Goal: Task Accomplishment & Management: Use online tool/utility

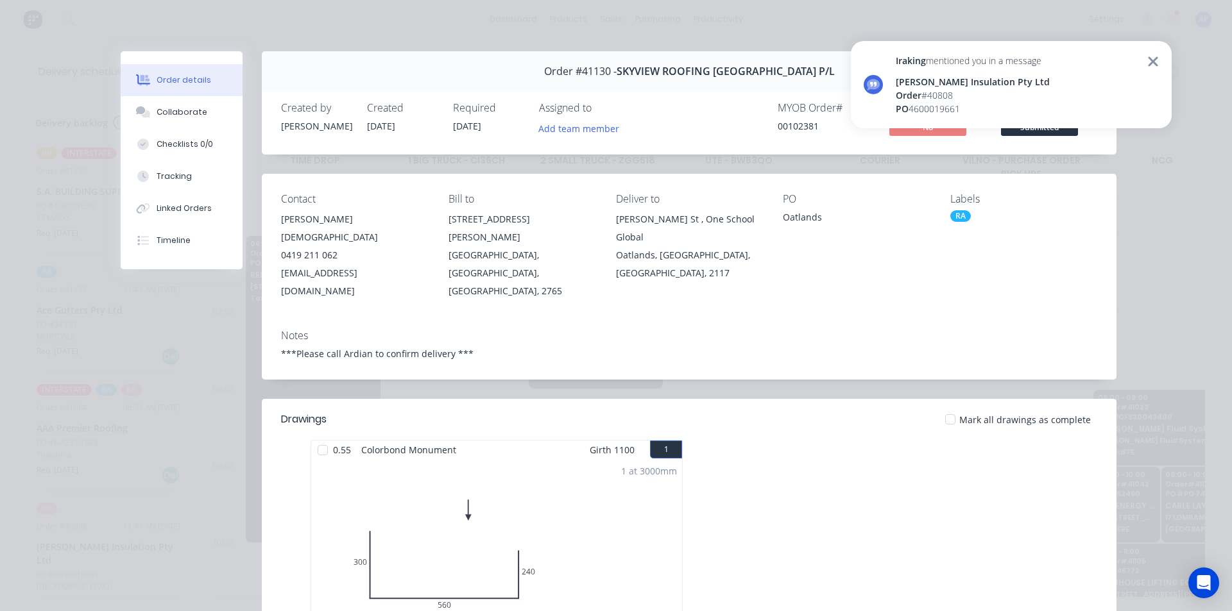
scroll to position [0, 1]
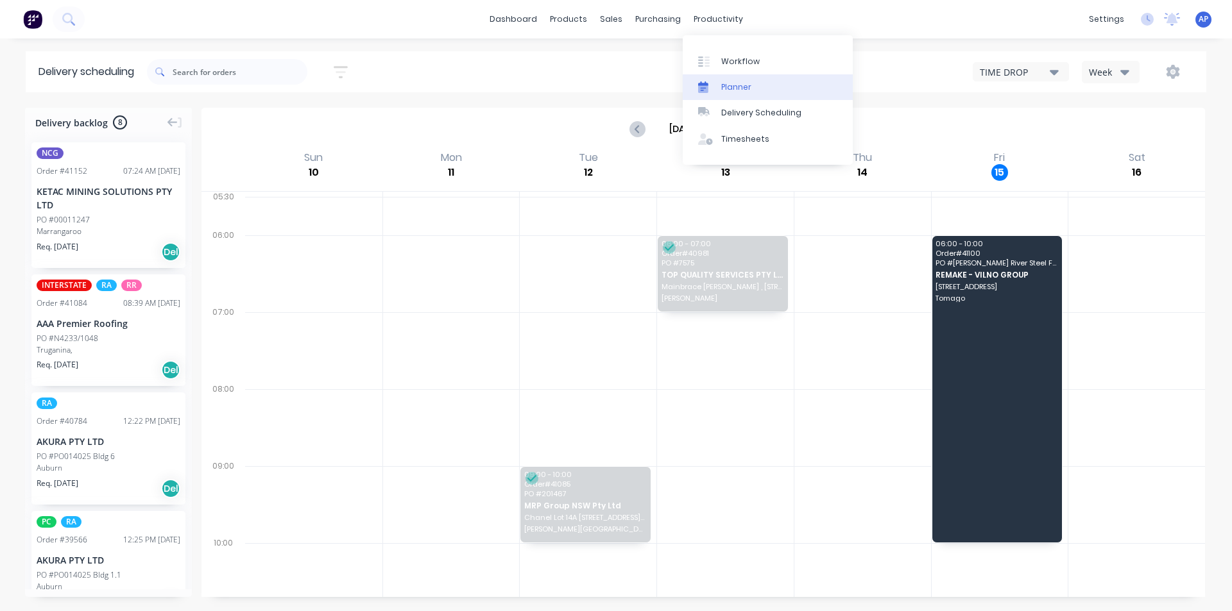
click at [751, 87] on link "Planner" at bounding box center [768, 87] width 170 height 26
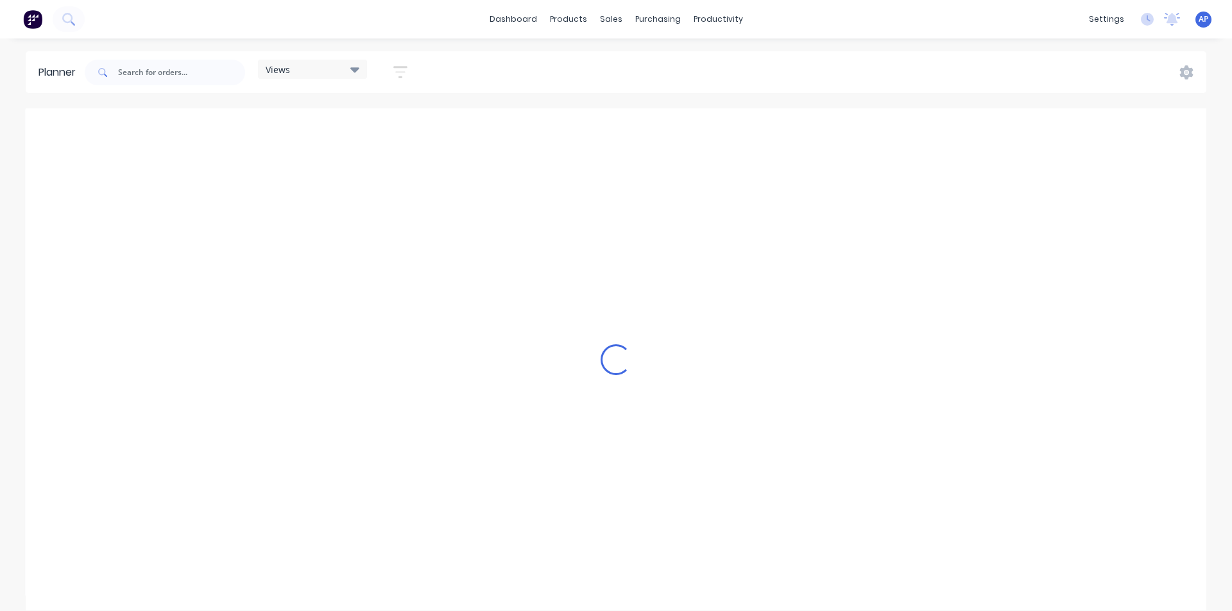
scroll to position [0, 1438]
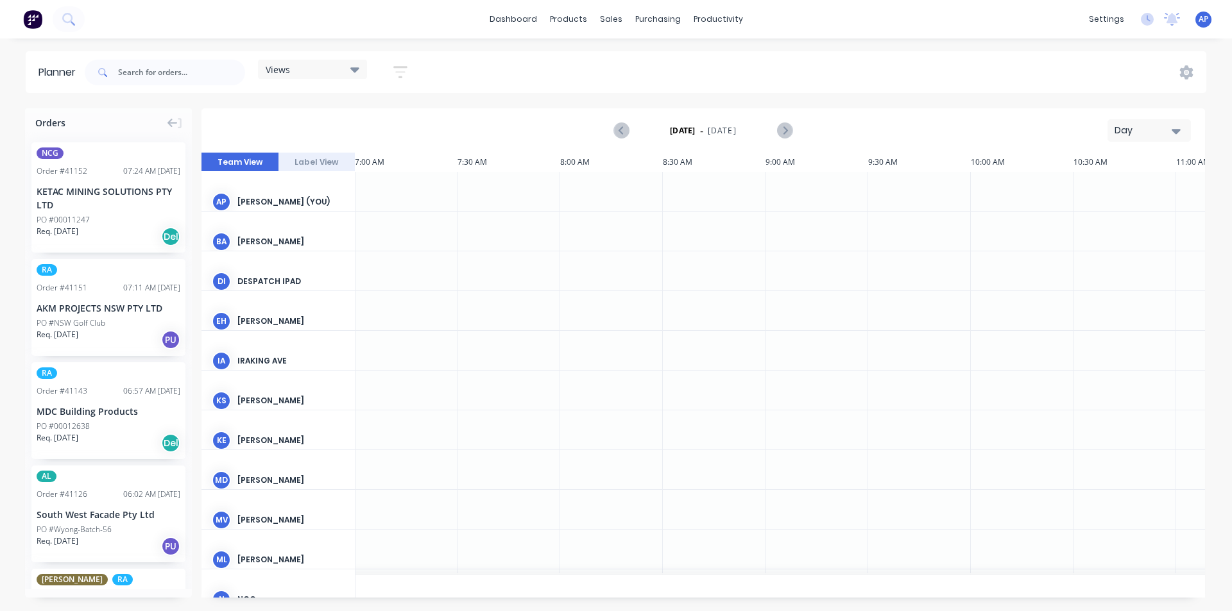
click at [300, 83] on div "Views Save new view None (Default) edit Iraking edit kyle edit Michael's View e…" at bounding box center [312, 72] width 109 height 25
click at [318, 72] on div "Views" at bounding box center [313, 70] width 94 height 12
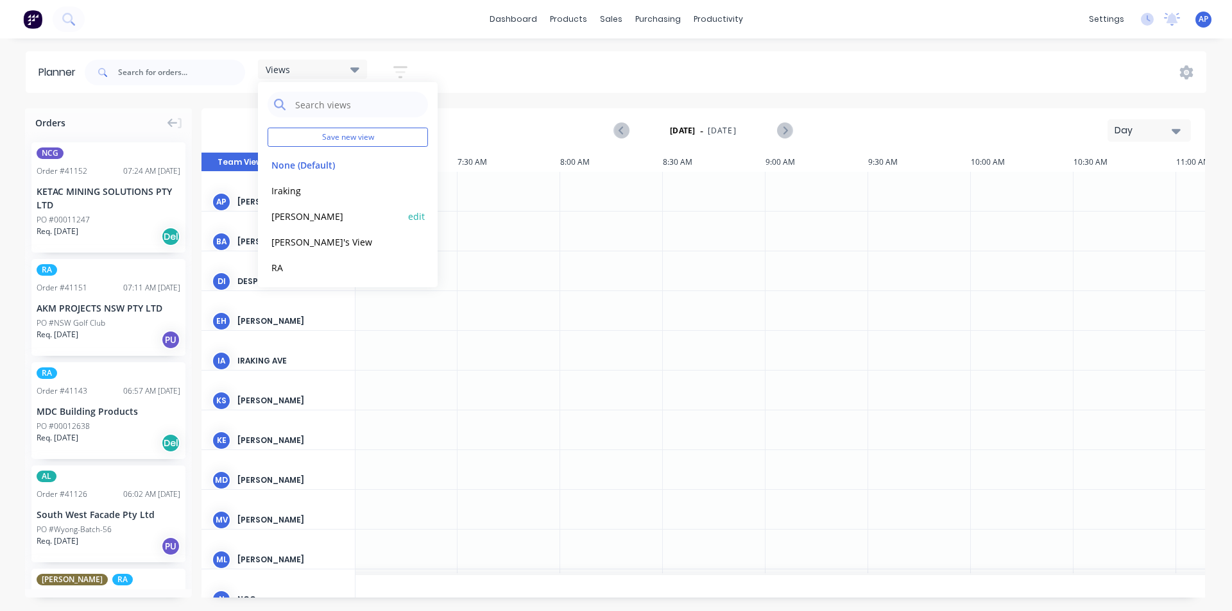
click at [326, 214] on button "kyle" at bounding box center [336, 215] width 137 height 15
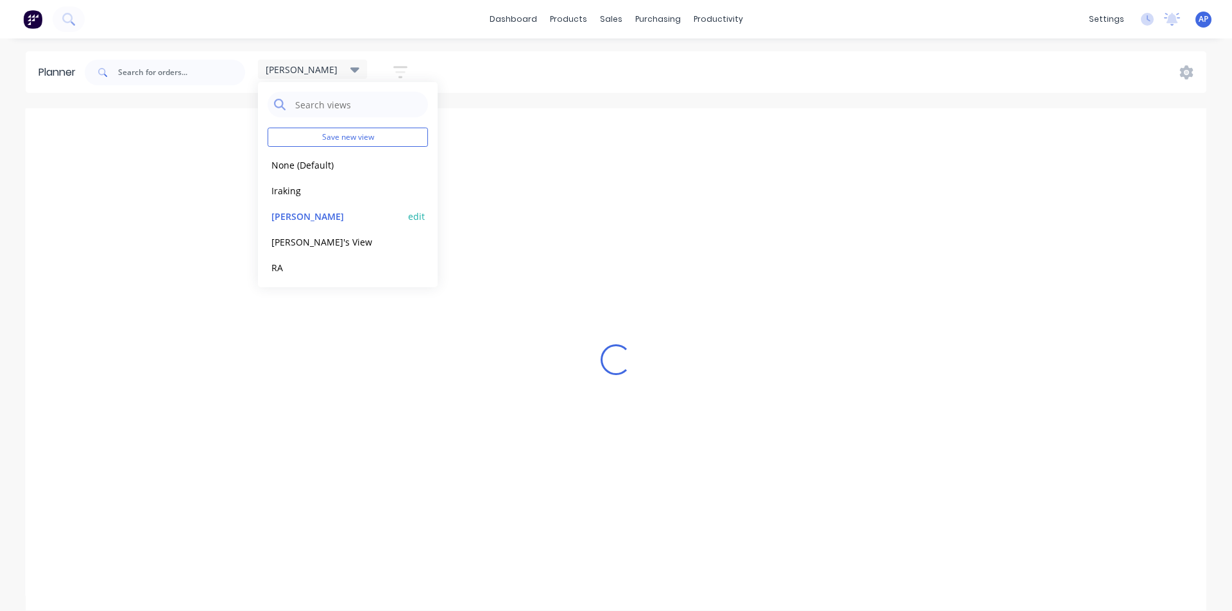
scroll to position [0, 1]
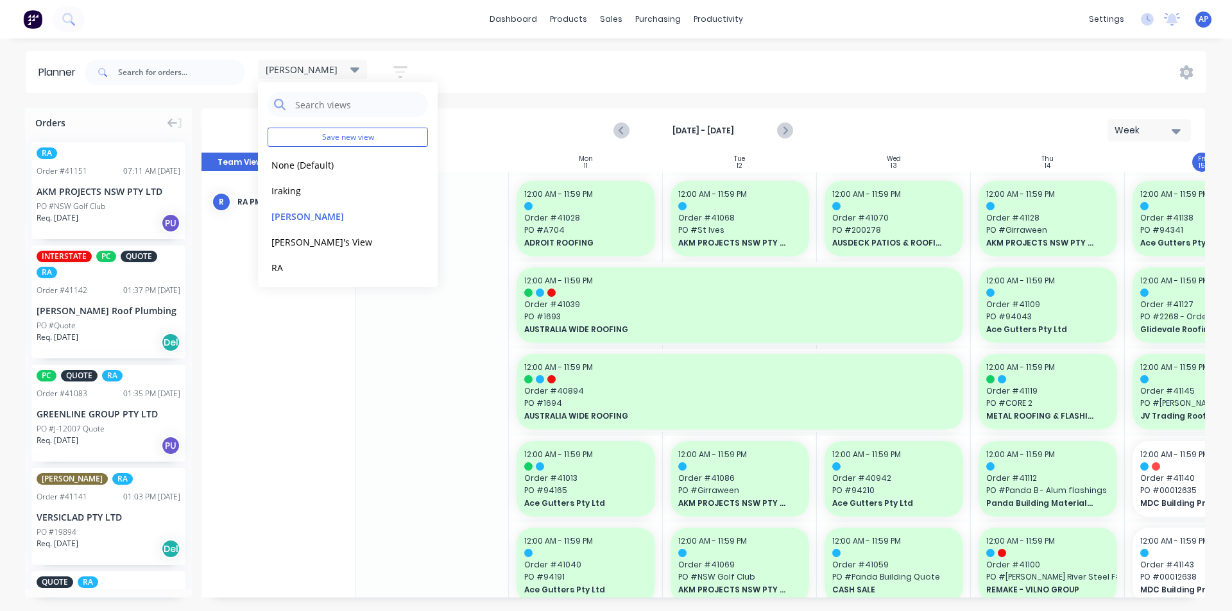
click at [1043, 56] on div "kyle Save new view None (Default) edit Iraking edit kyle edit Michael's View ed…" at bounding box center [644, 72] width 1124 height 38
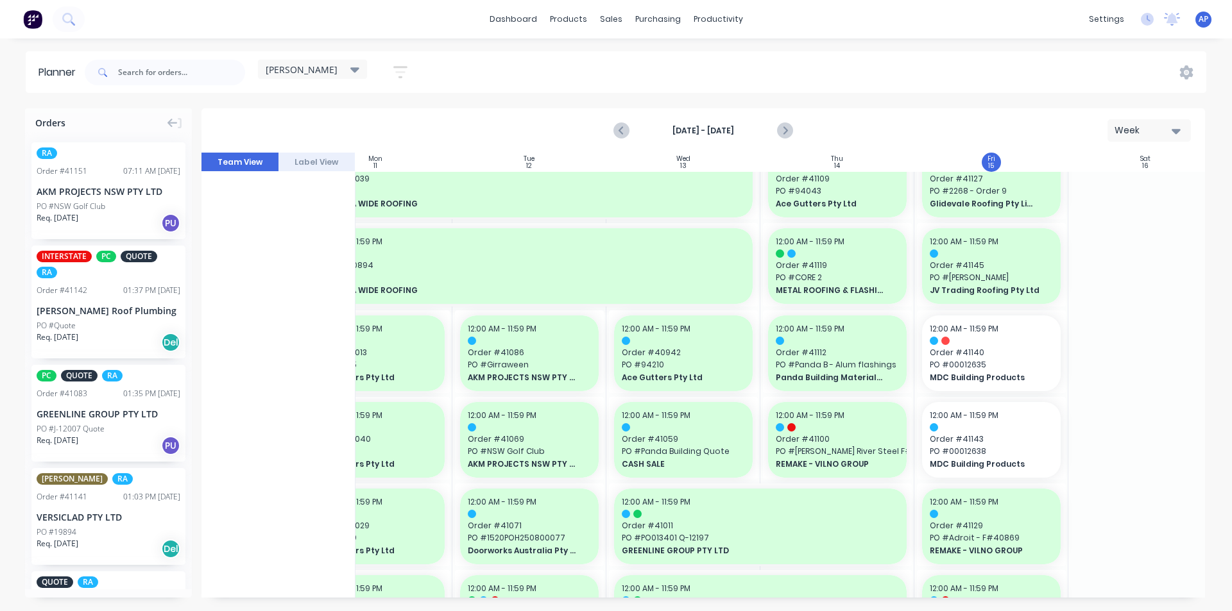
scroll to position [128, 211]
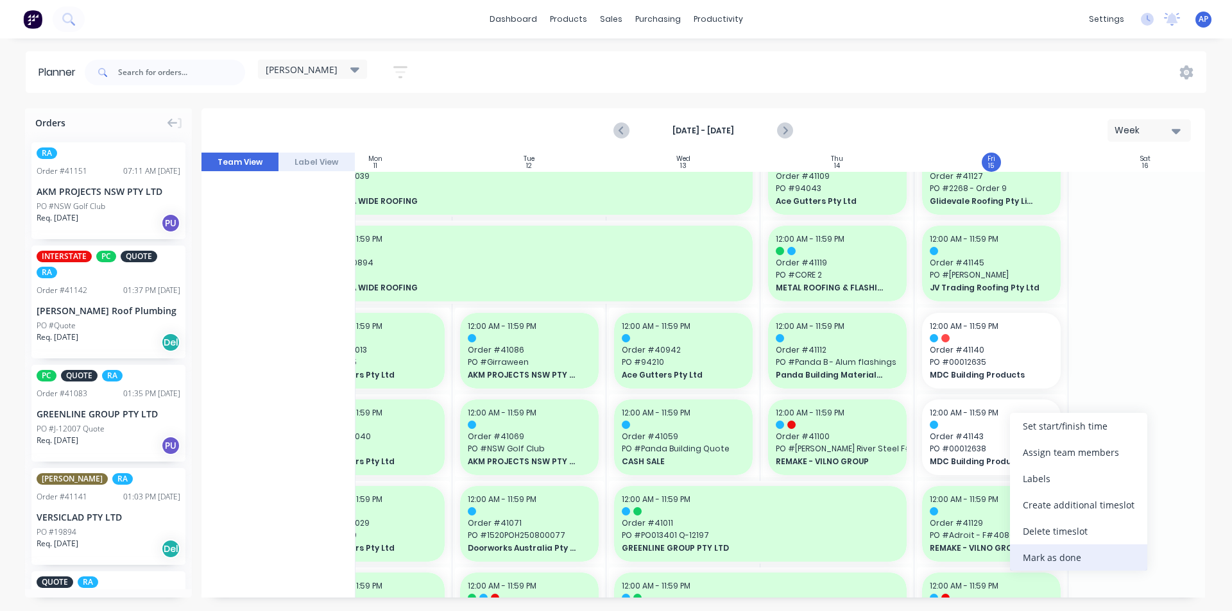
click at [1094, 561] on div "Mark as done" at bounding box center [1078, 558] width 137 height 26
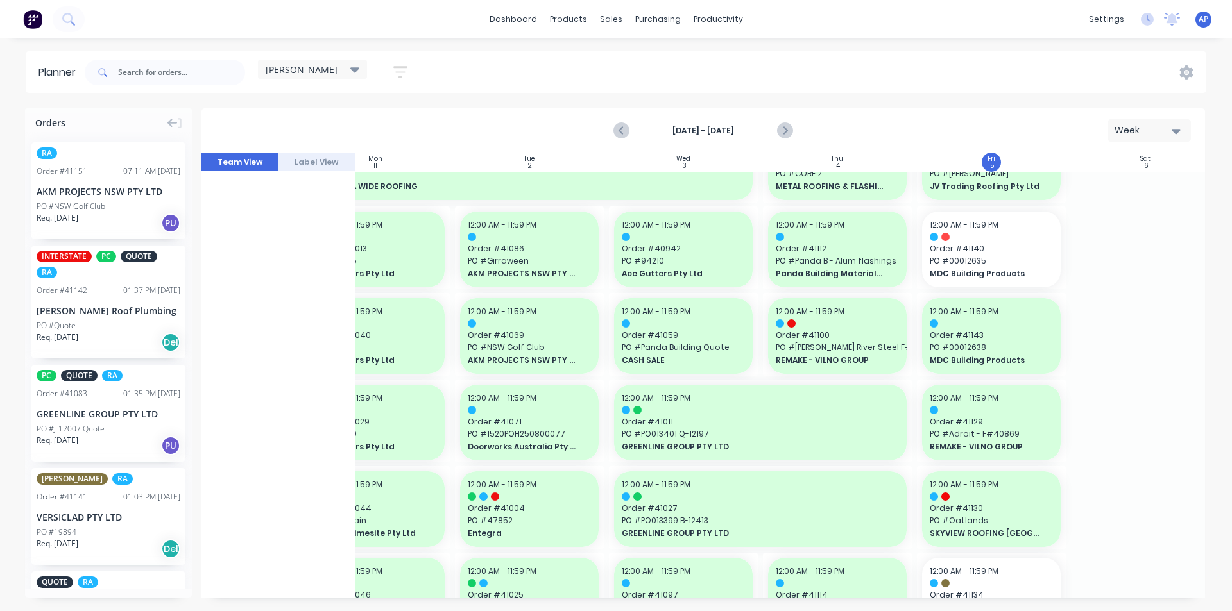
scroll to position [449, 211]
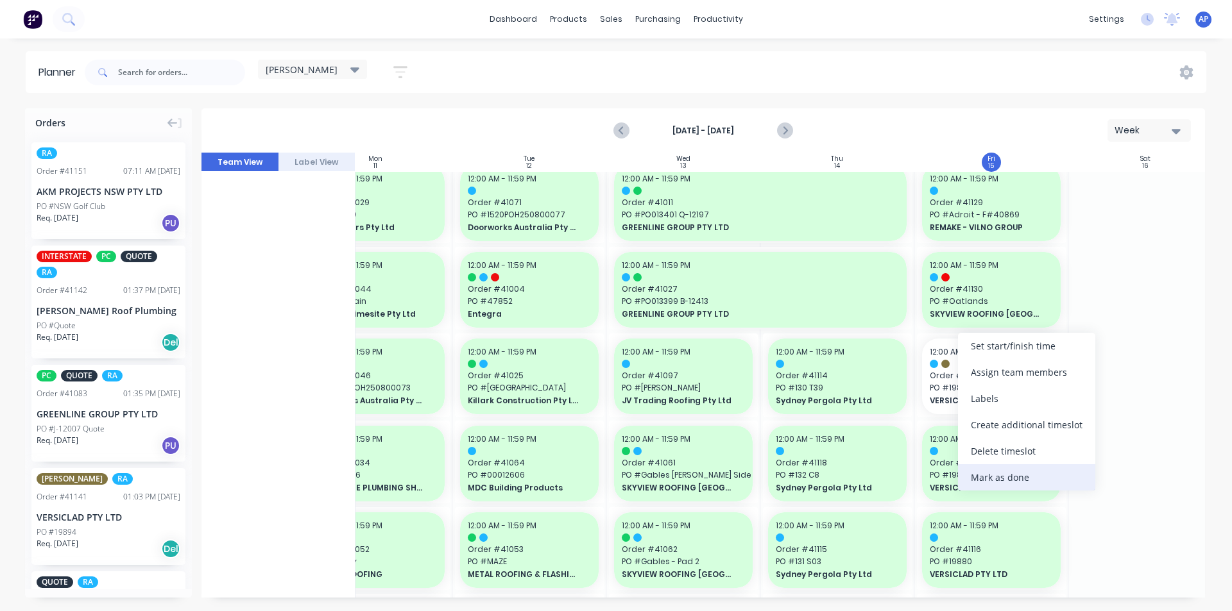
click at [1027, 477] on div "Mark as done" at bounding box center [1026, 477] width 137 height 26
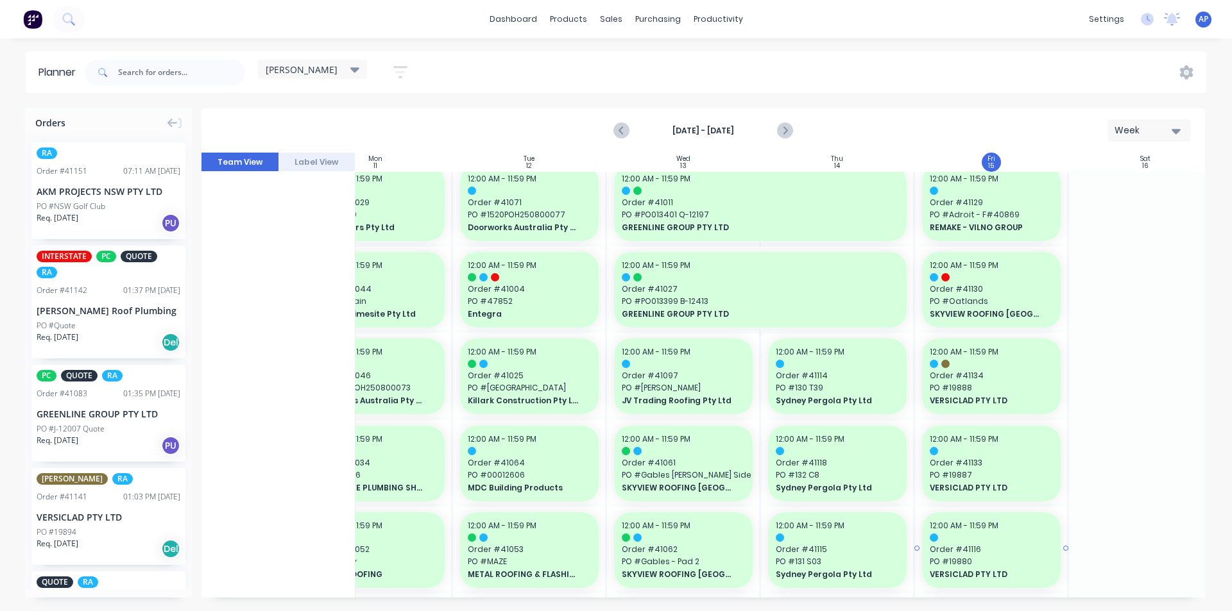
scroll to position [834, 211]
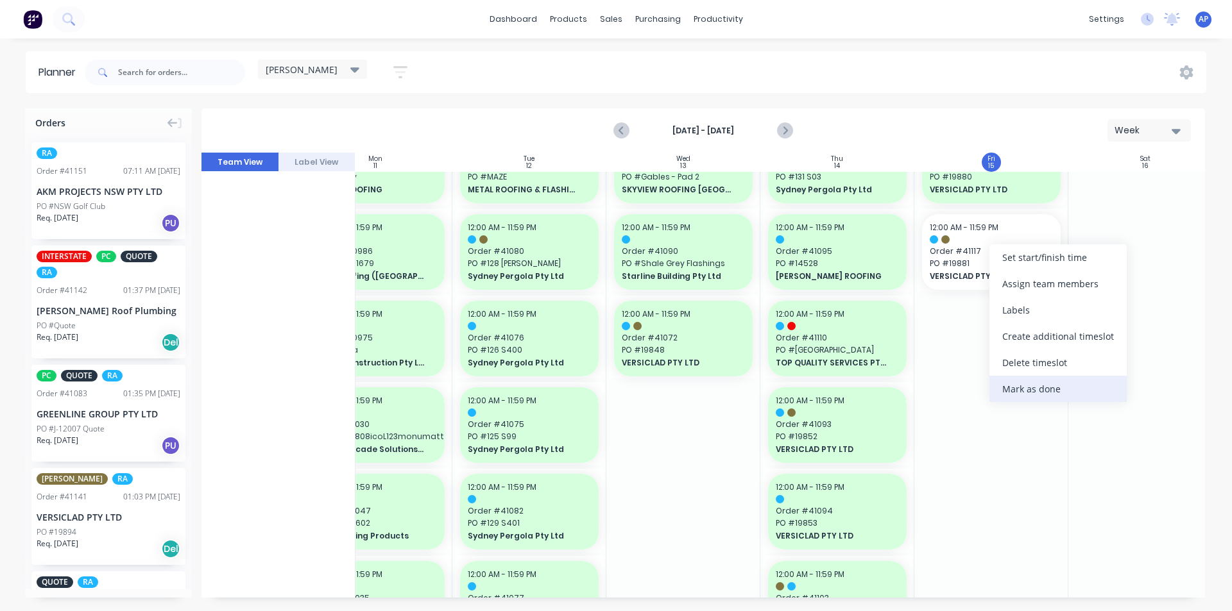
click at [1012, 390] on div "Mark as done" at bounding box center [1057, 389] width 137 height 26
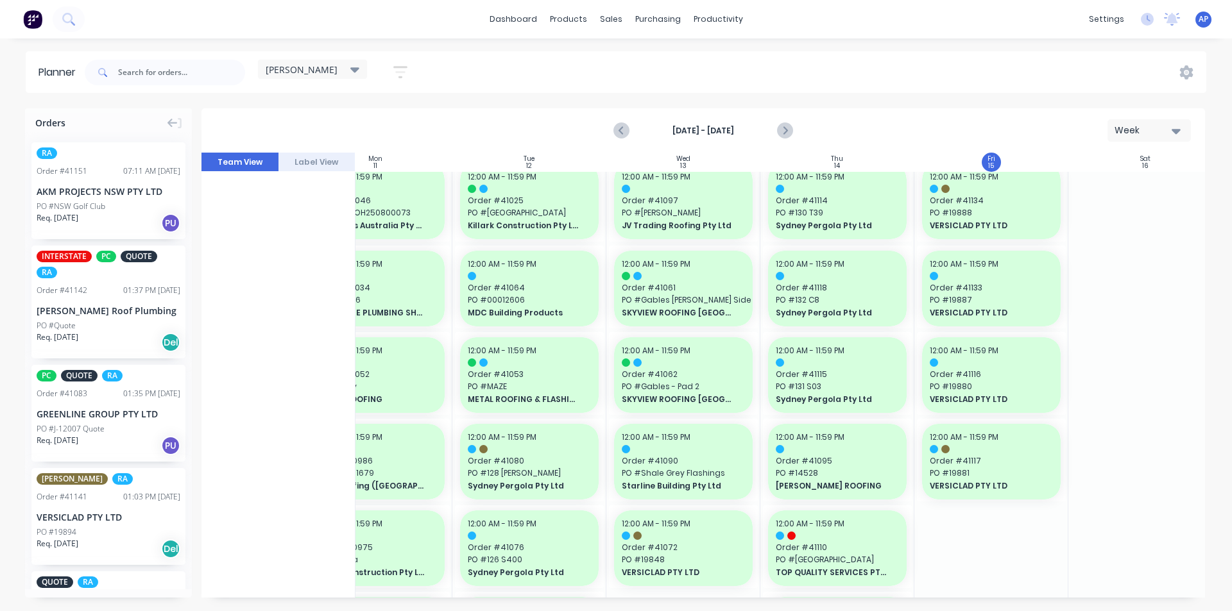
scroll to position [0, 211]
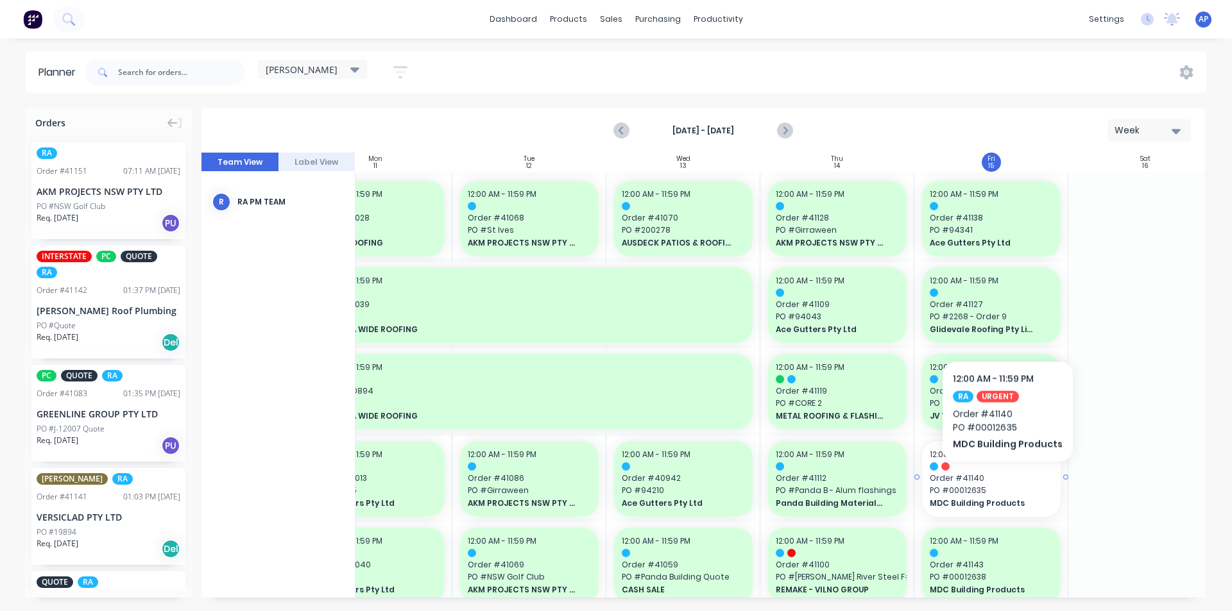
click at [1005, 484] on div "12:00 AM - 11:59 PM Order # 41140 PO # 00012635 MDC Building Products" at bounding box center [991, 479] width 139 height 76
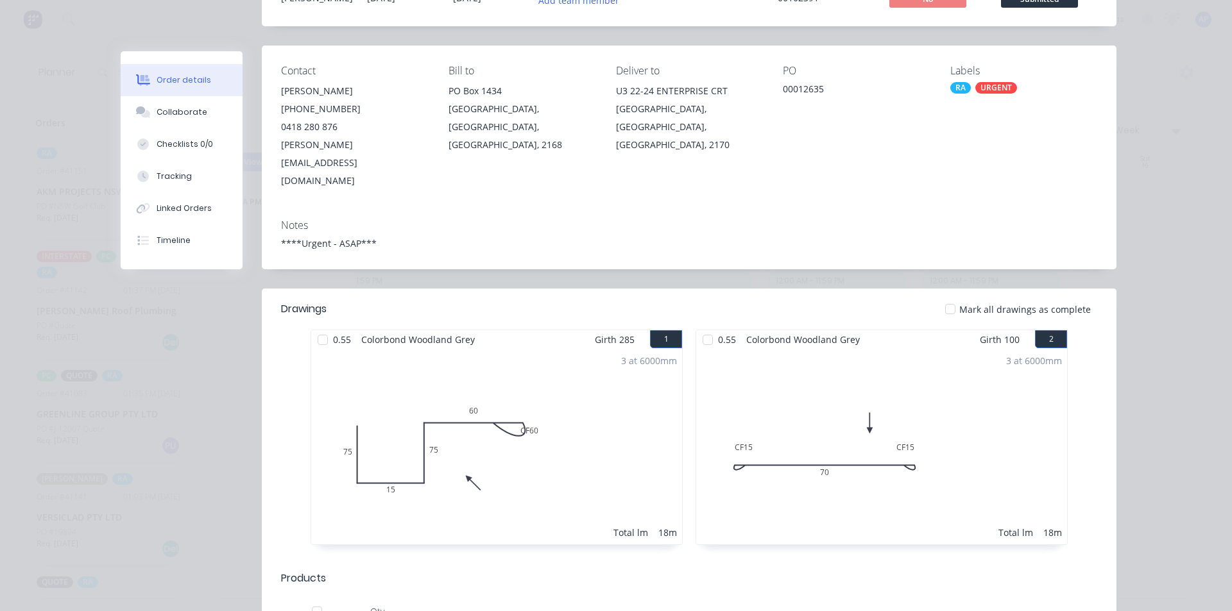
scroll to position [0, 0]
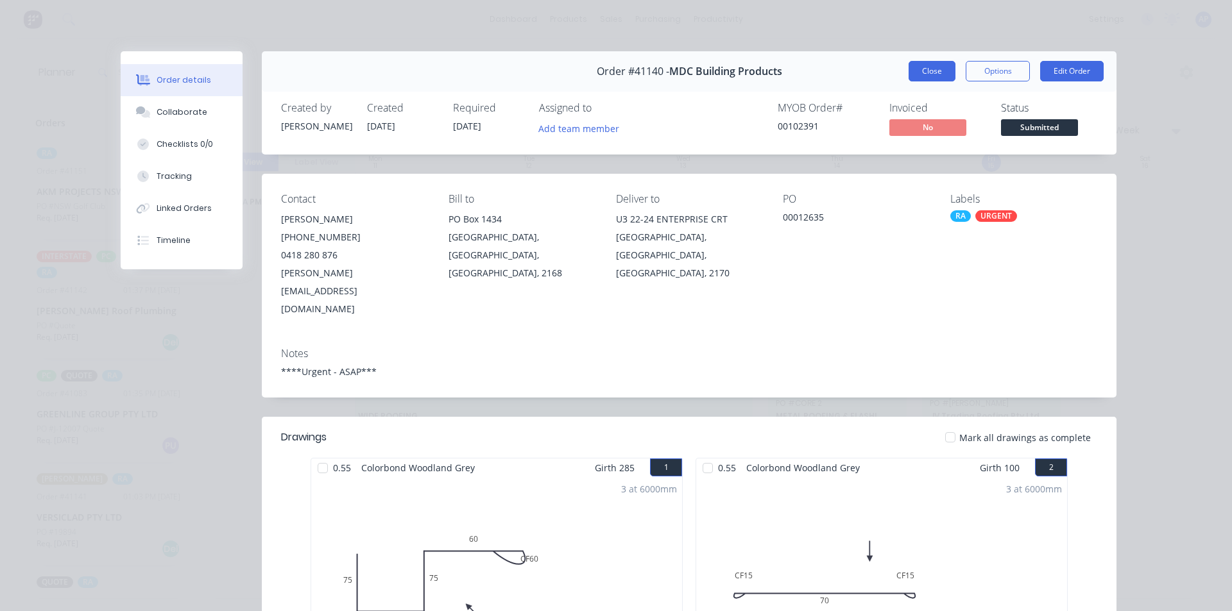
click at [924, 78] on button "Close" at bounding box center [931, 71] width 47 height 21
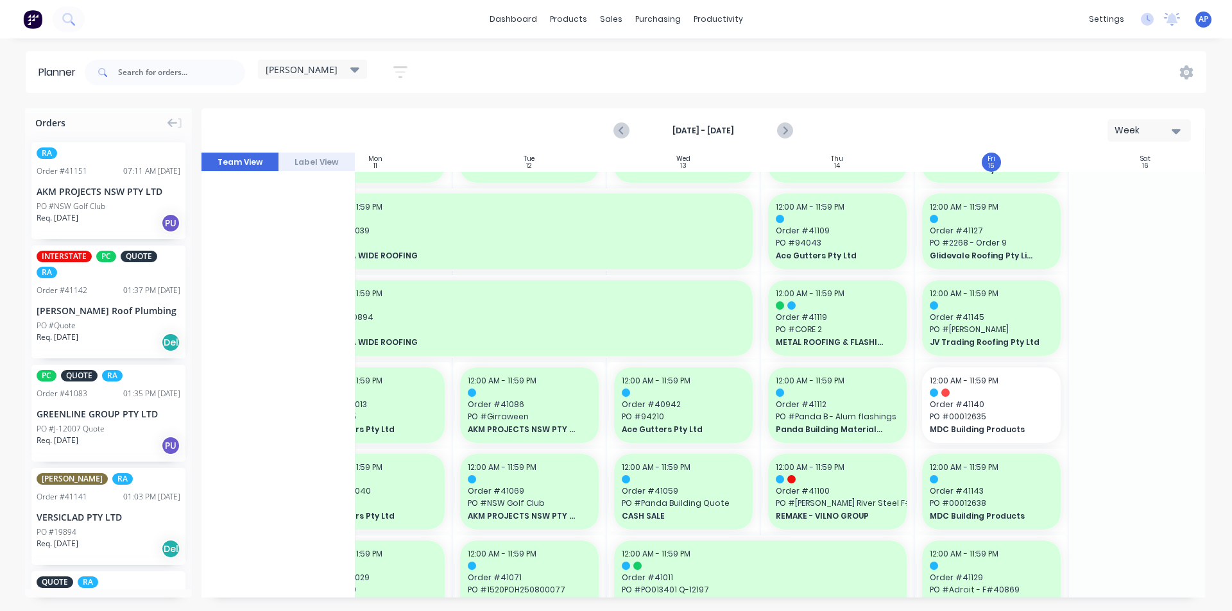
scroll to position [60, 211]
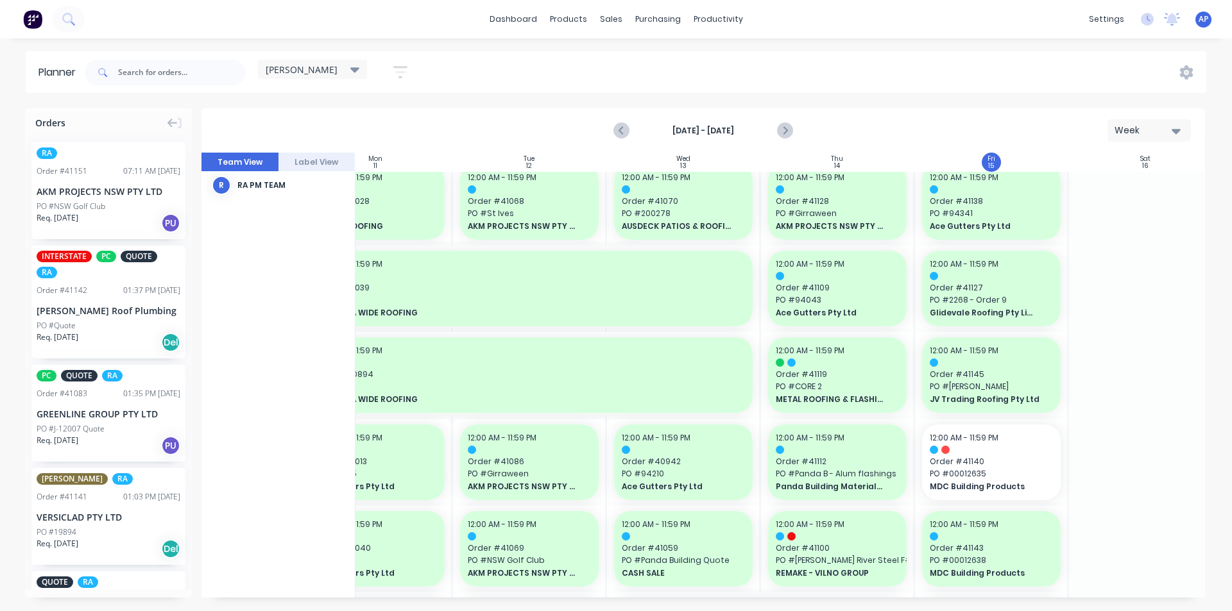
scroll to position [64, 211]
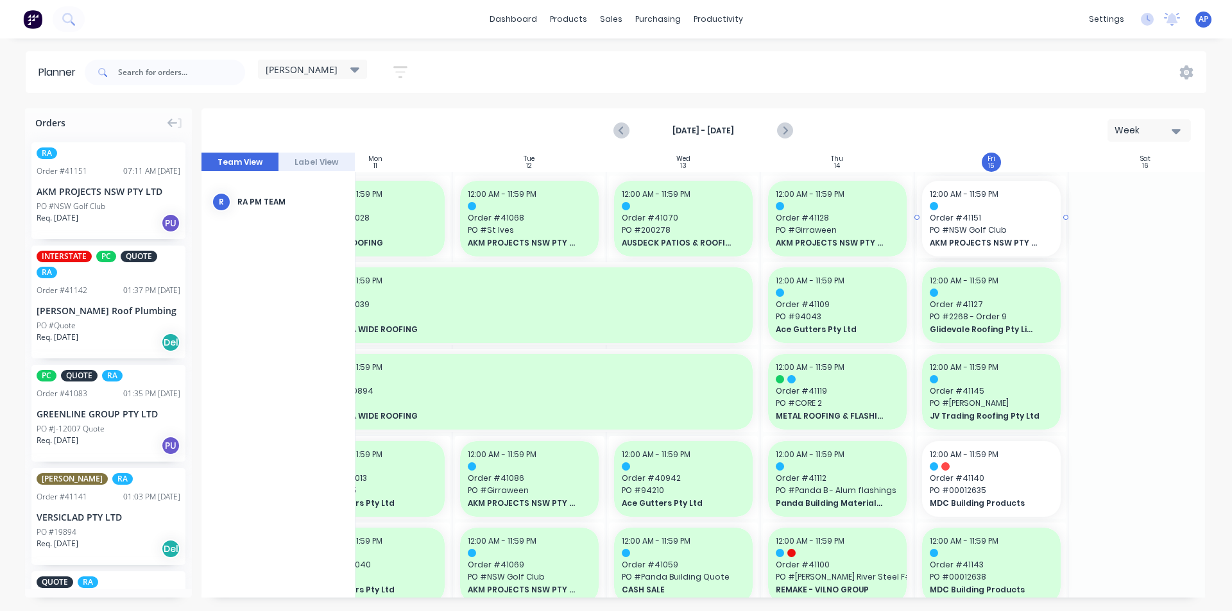
drag, startPoint x: 94, startPoint y: 173, endPoint x: 1000, endPoint y: 319, distance: 917.7
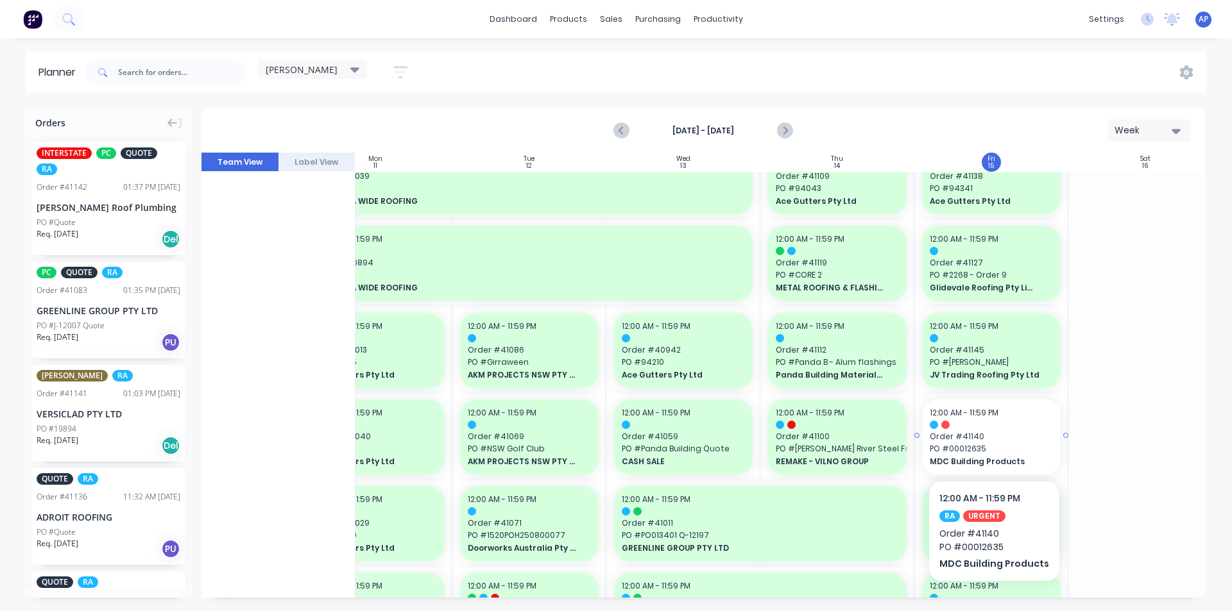
click at [1005, 417] on div "12:00 AM - 11:59 PM" at bounding box center [991, 413] width 123 height 12
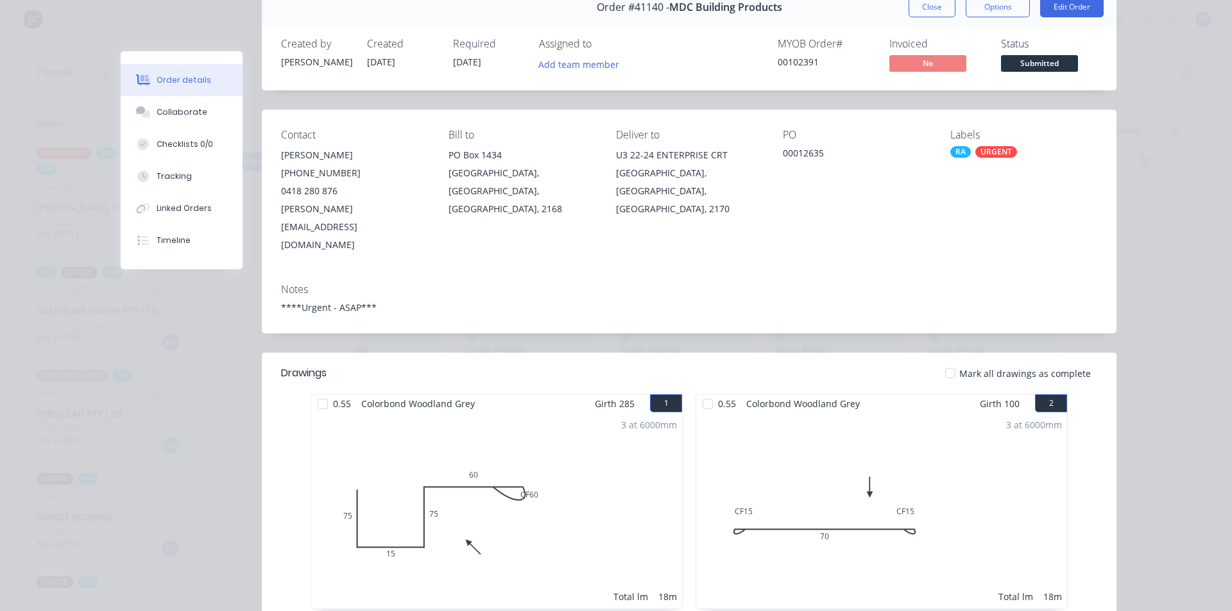
scroll to position [0, 0]
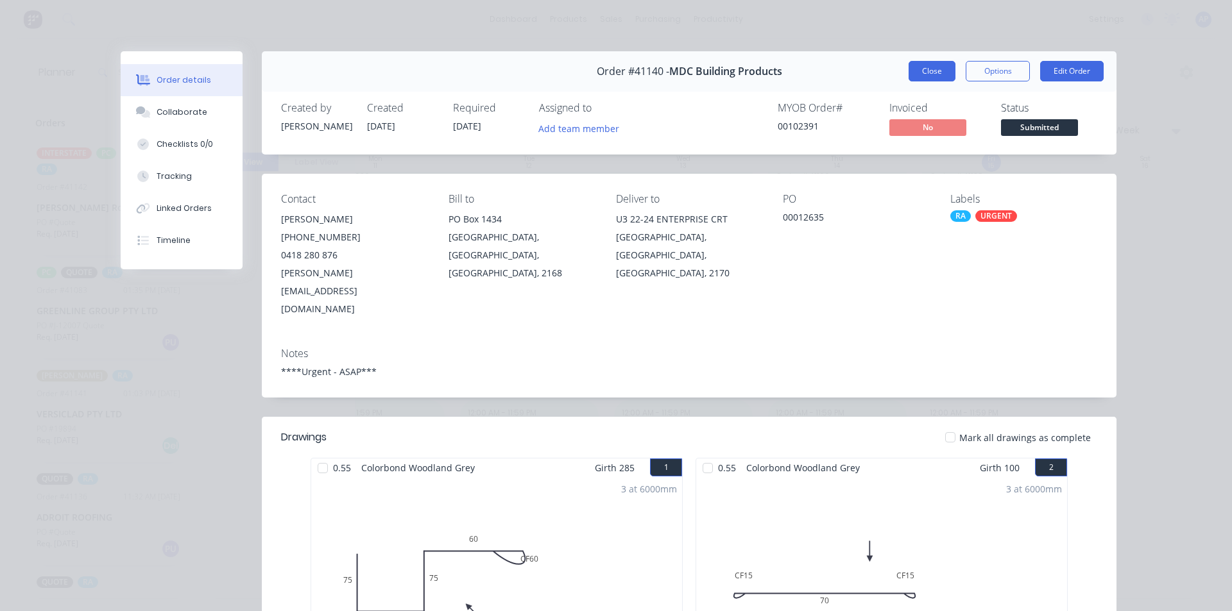
click at [928, 66] on button "Close" at bounding box center [931, 71] width 47 height 21
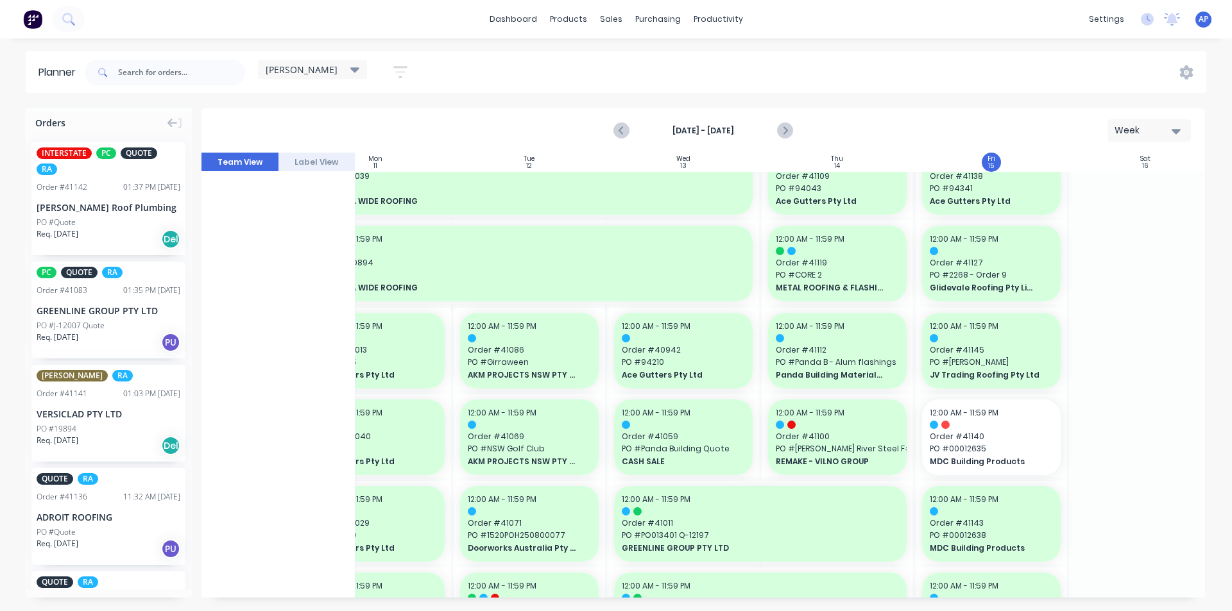
scroll to position [0, 211]
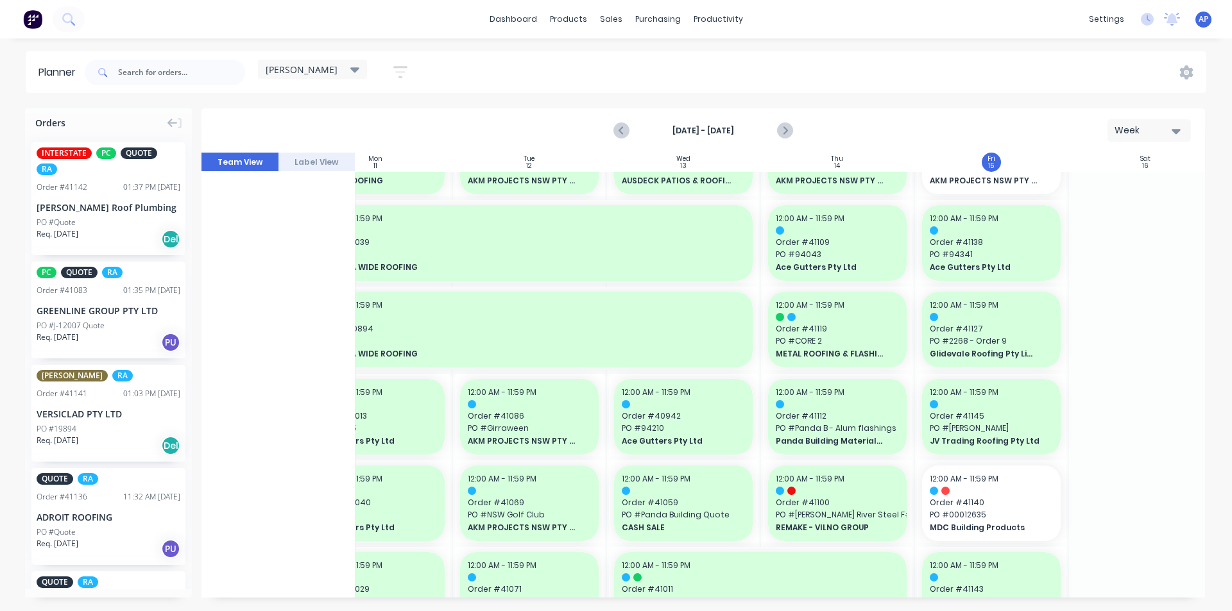
scroll to position [128, 211]
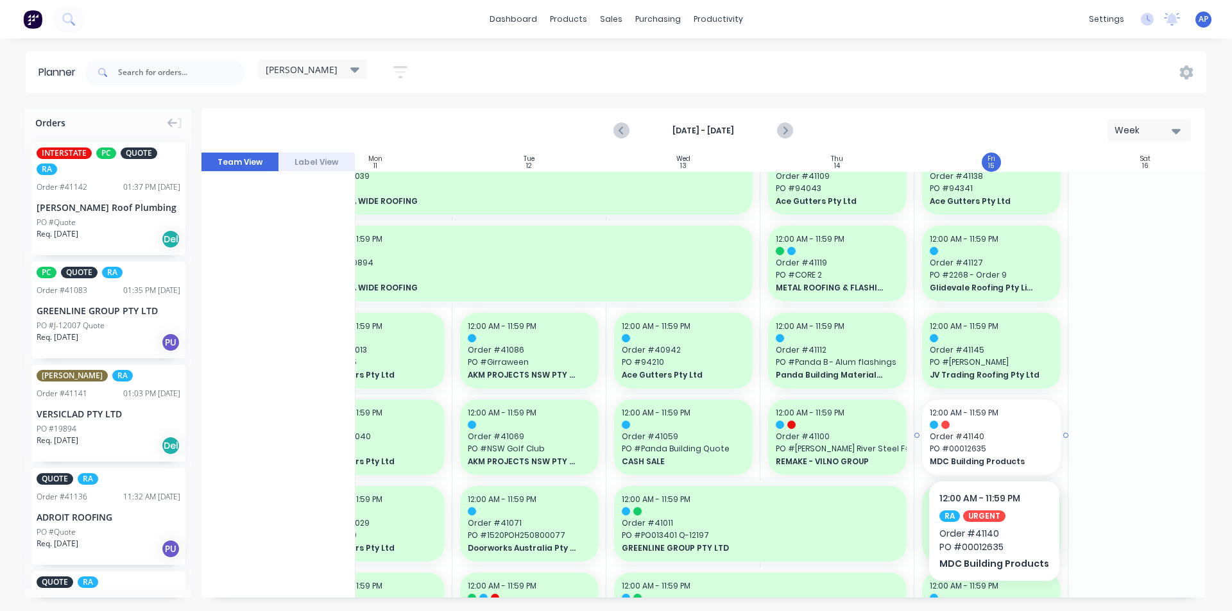
click at [1016, 452] on span "PO # 00012635" at bounding box center [991, 449] width 123 height 12
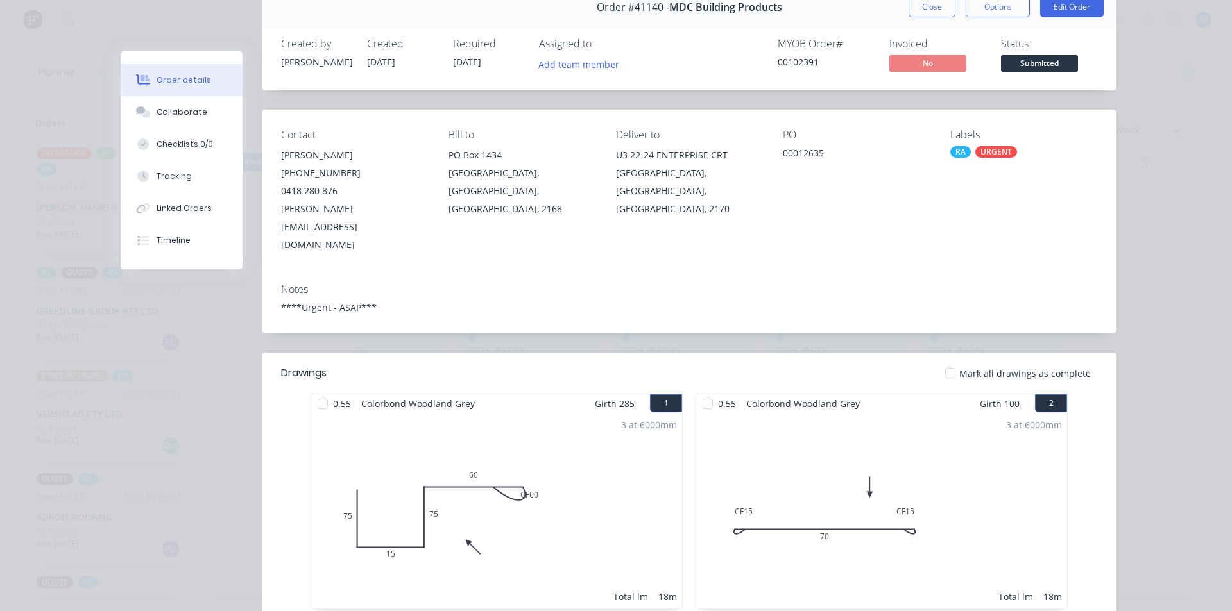
scroll to position [0, 0]
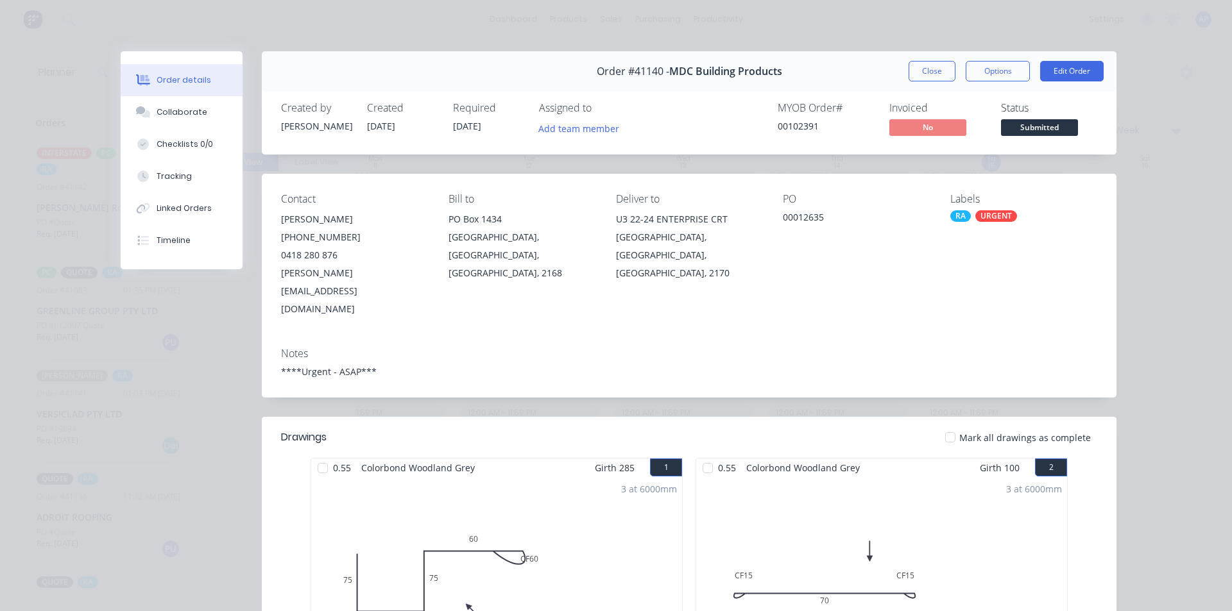
drag, startPoint x: 914, startPoint y: 71, endPoint x: 910, endPoint y: 83, distance: 13.0
click at [910, 83] on div "Order #41140 - MDC Building Products Close Options Edit Order" at bounding box center [689, 71] width 855 height 40
click at [919, 70] on button "Close" at bounding box center [931, 71] width 47 height 21
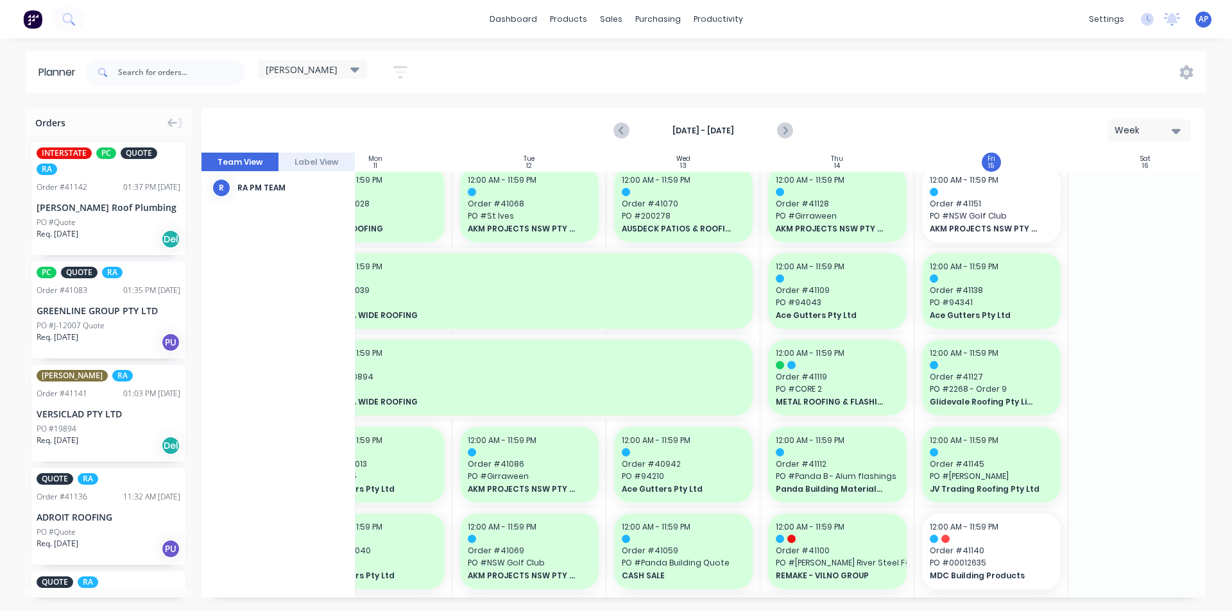
scroll to position [0, 211]
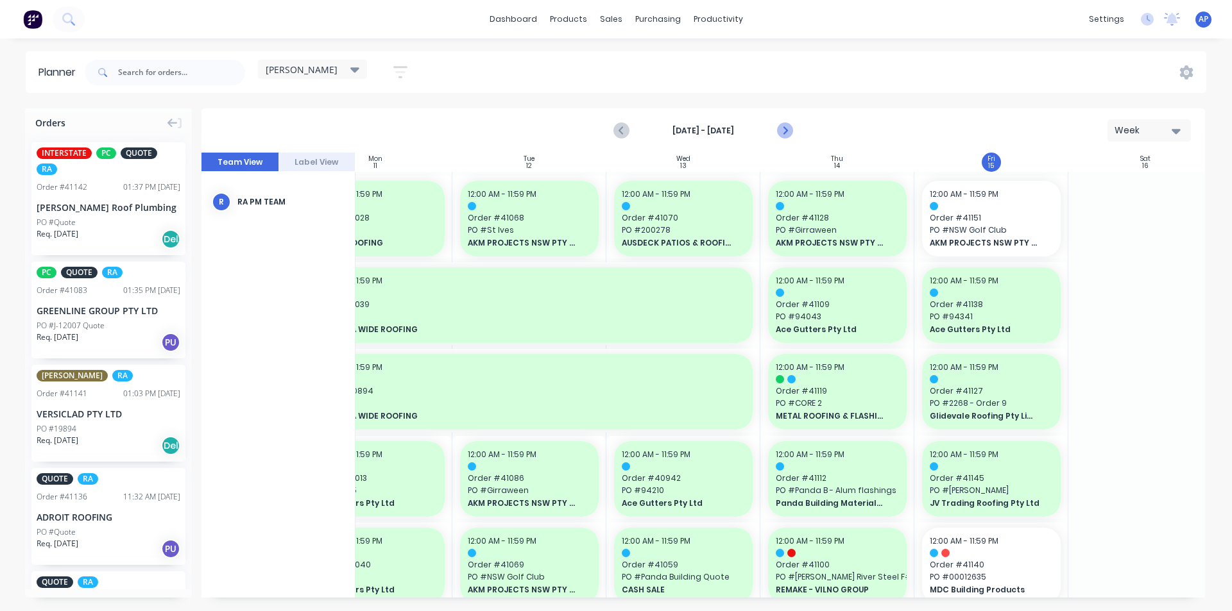
click at [781, 122] on button "Next page" at bounding box center [784, 131] width 26 height 26
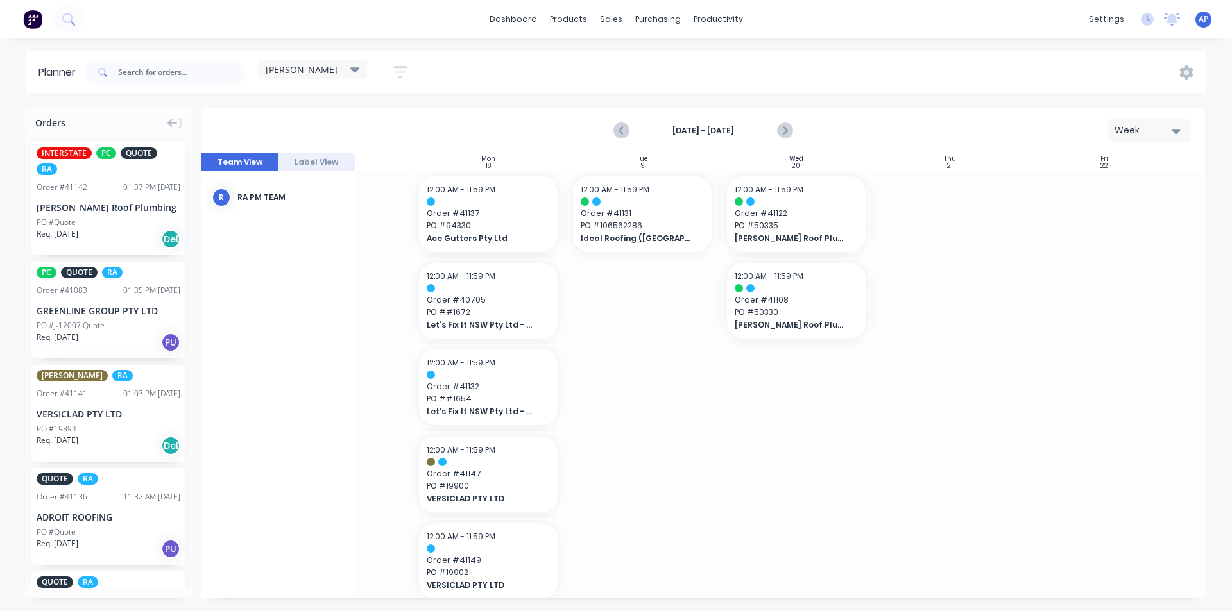
scroll to position [0, 98]
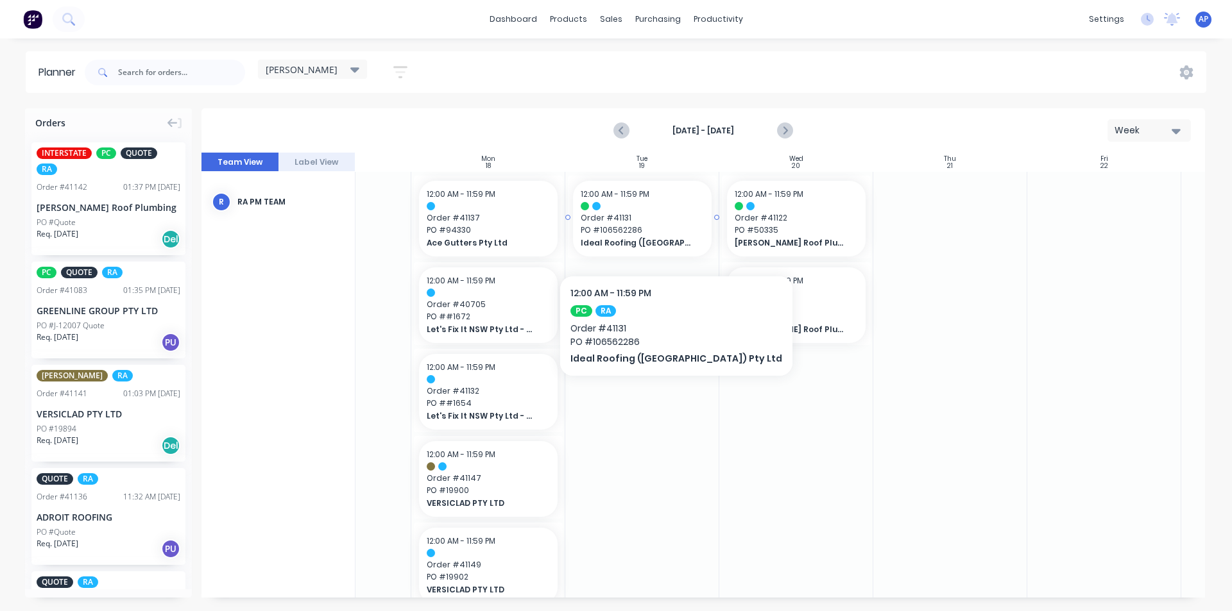
click at [630, 242] on div "Ideal Roofing ([GEOGRAPHIC_DATA]) Pty Ltd" at bounding box center [642, 243] width 123 height 12
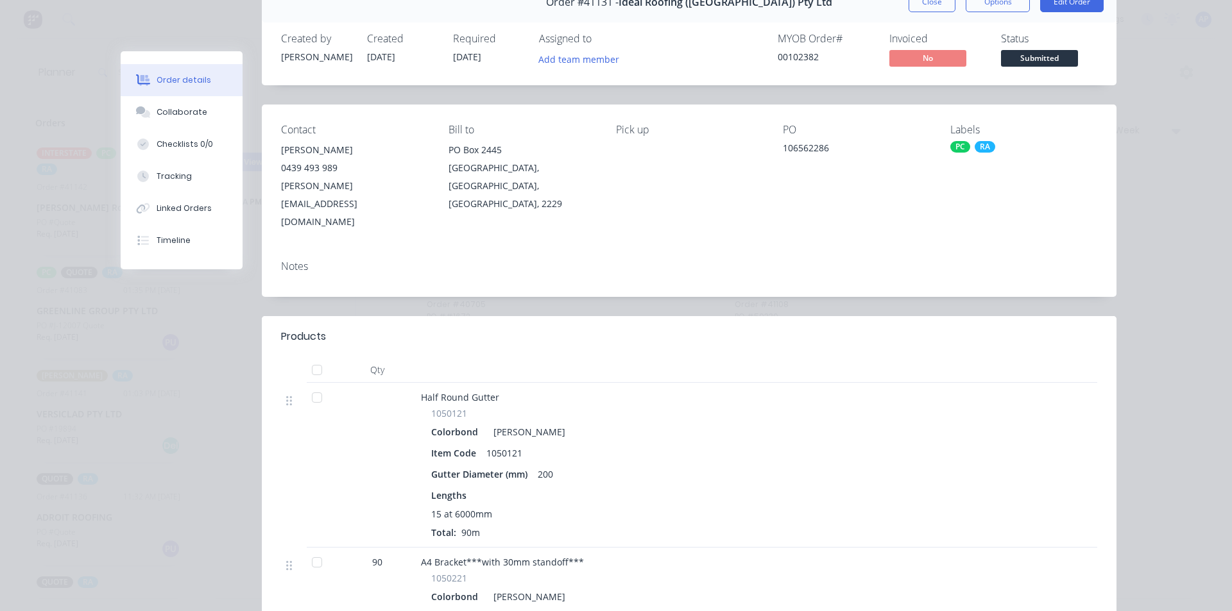
scroll to position [64, 0]
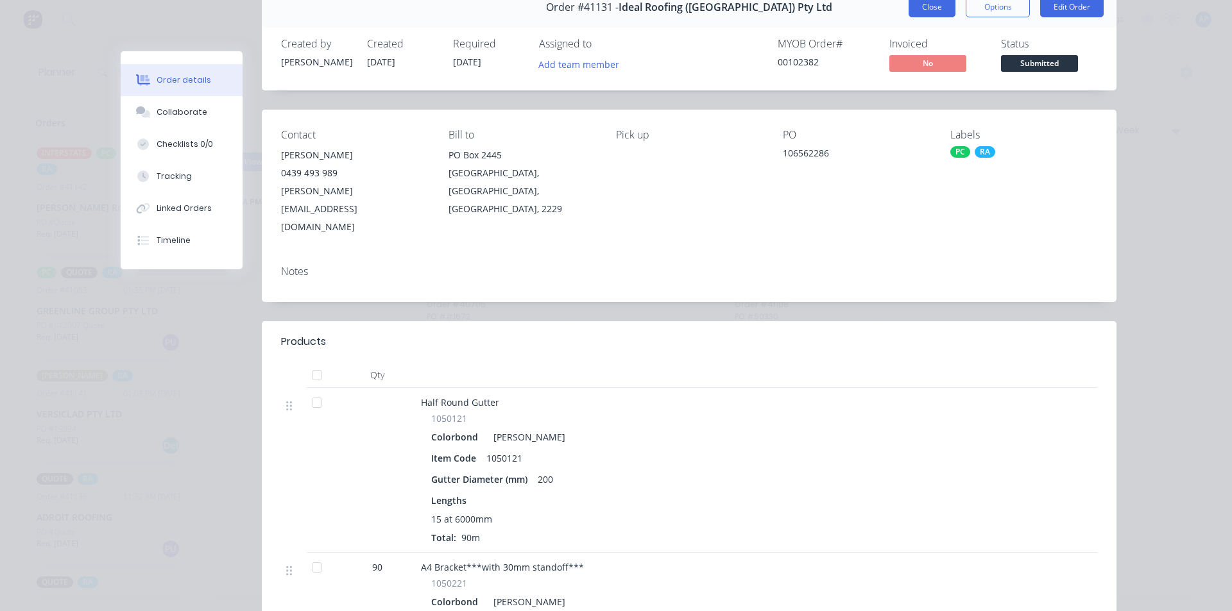
click at [947, 13] on button "Close" at bounding box center [931, 7] width 47 height 21
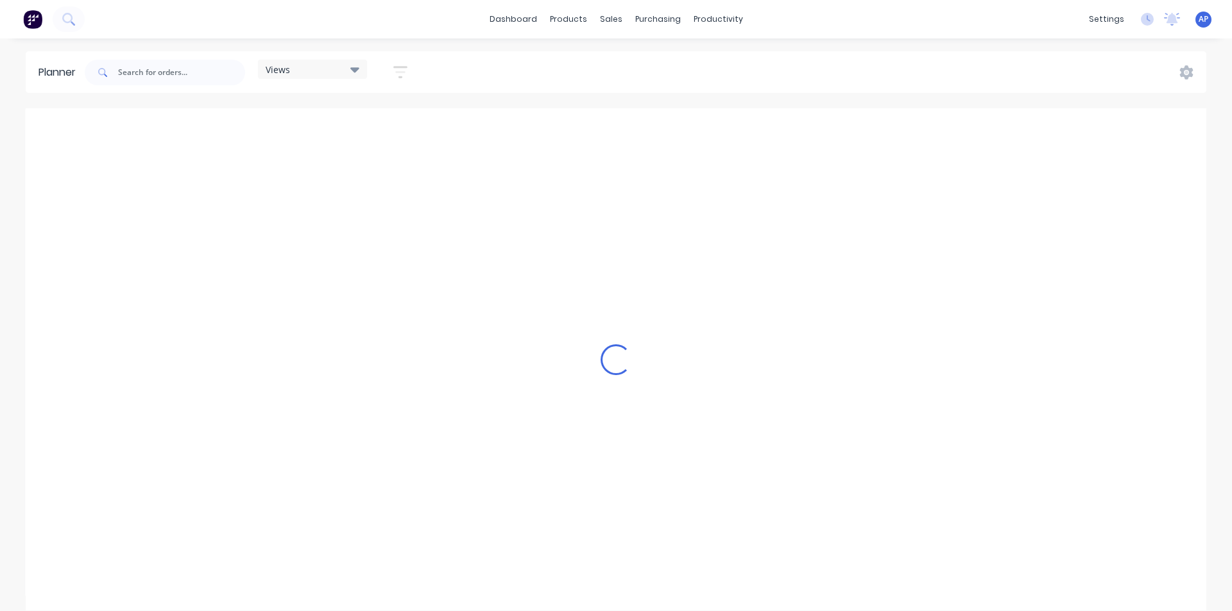
scroll to position [0, 1438]
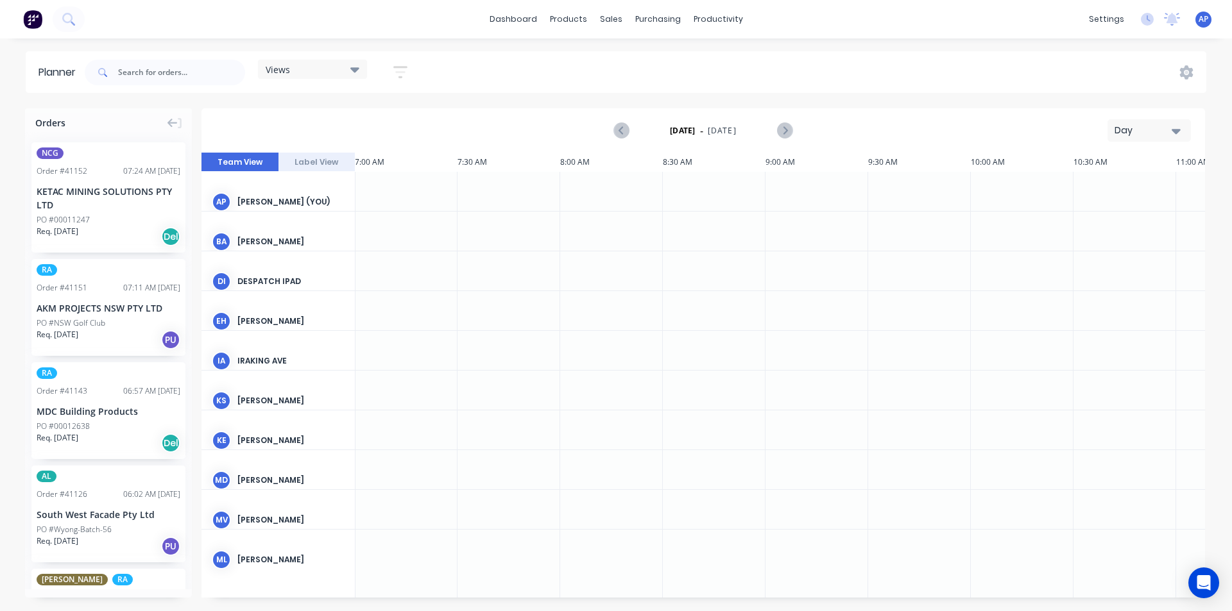
click at [359, 89] on div "Views Save new view None (Default) edit Iraking edit kyle edit Michael's View e…" at bounding box center [251, 72] width 339 height 38
click at [361, 76] on div "Views" at bounding box center [312, 69] width 109 height 19
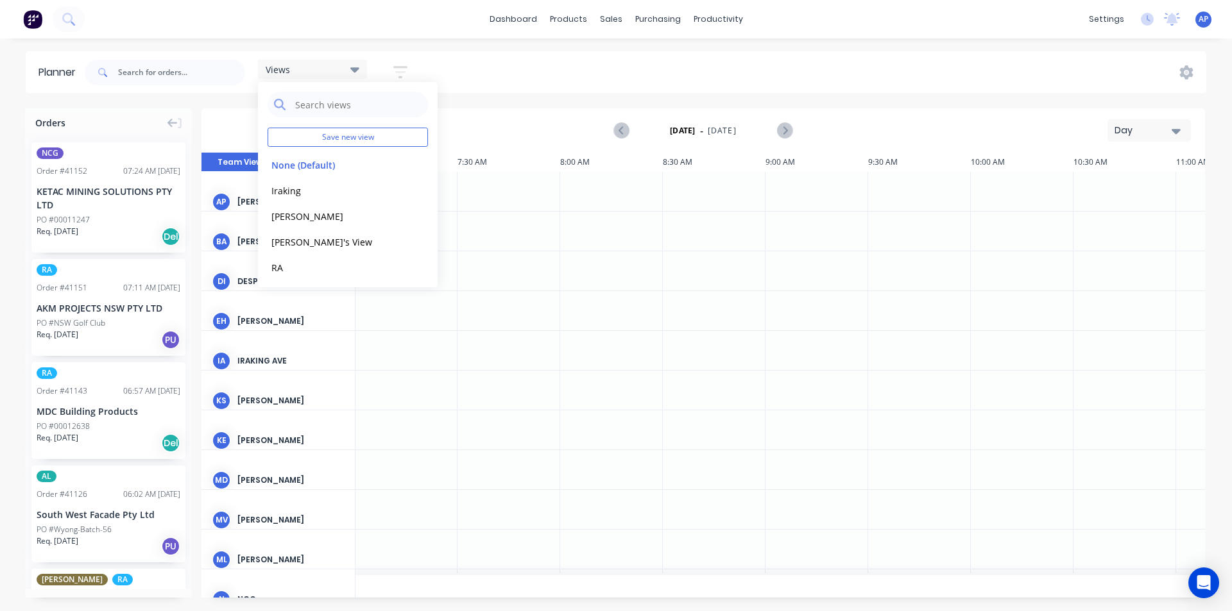
click at [708, 34] on div "dashboard products sales purchasing productivity dashboard products Product Cat…" at bounding box center [616, 19] width 1232 height 38
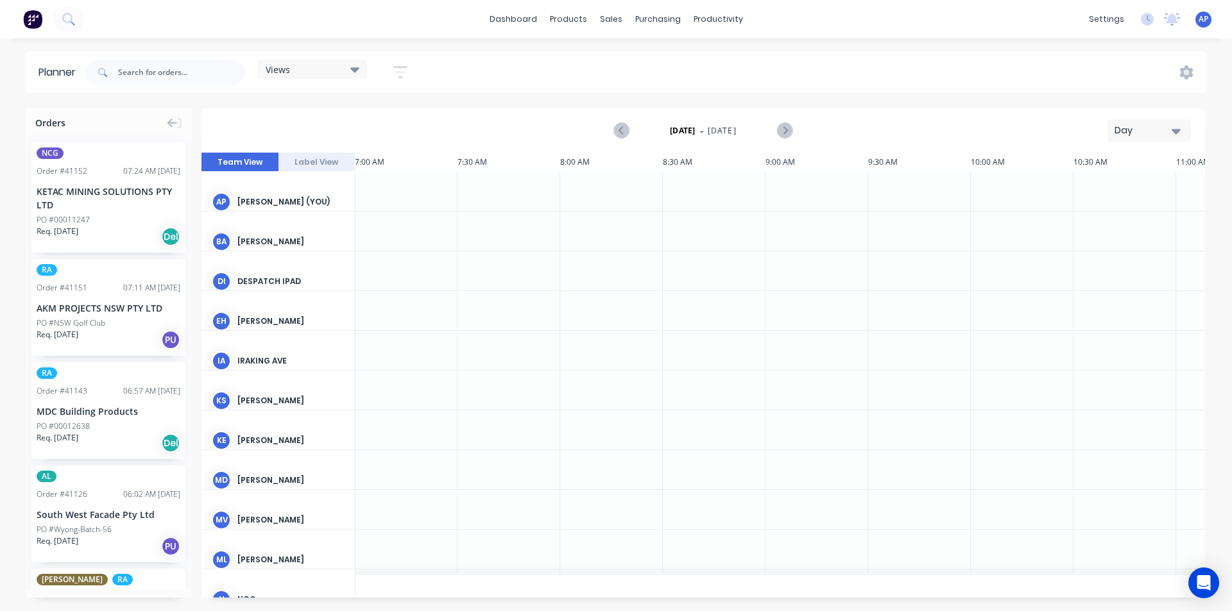
click at [710, 29] on div "dashboard products sales purchasing productivity dashboard products Product Cat…" at bounding box center [616, 19] width 1232 height 38
click at [715, 20] on div "productivity" at bounding box center [718, 19] width 62 height 19
click at [715, 114] on div at bounding box center [707, 113] width 19 height 12
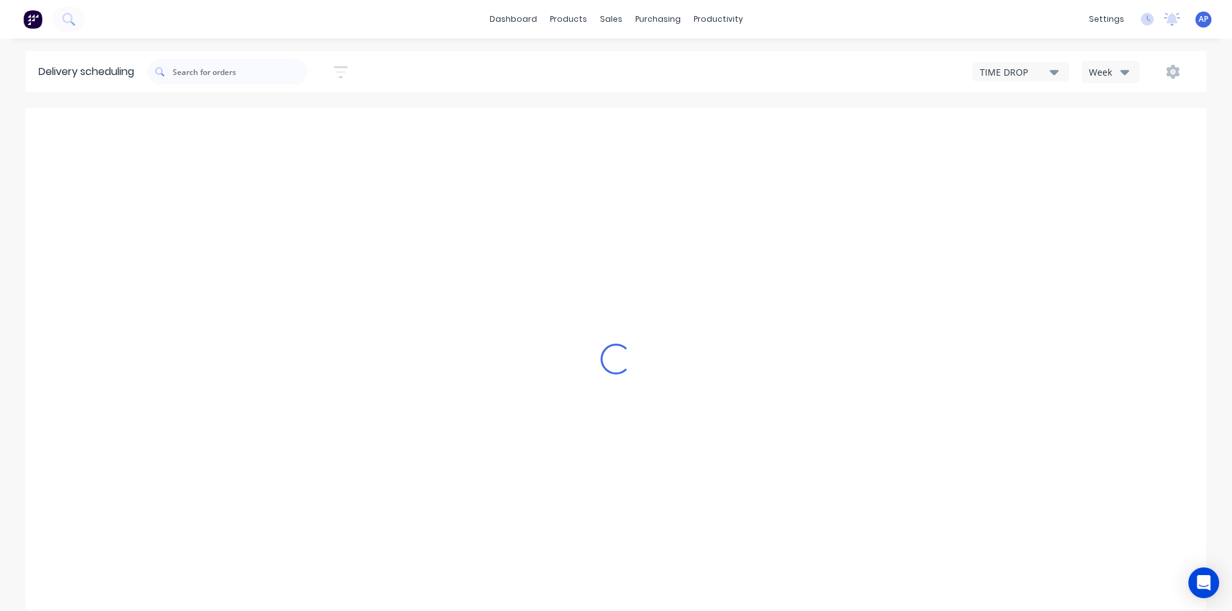
type input "Aug 10 - Aug 16"
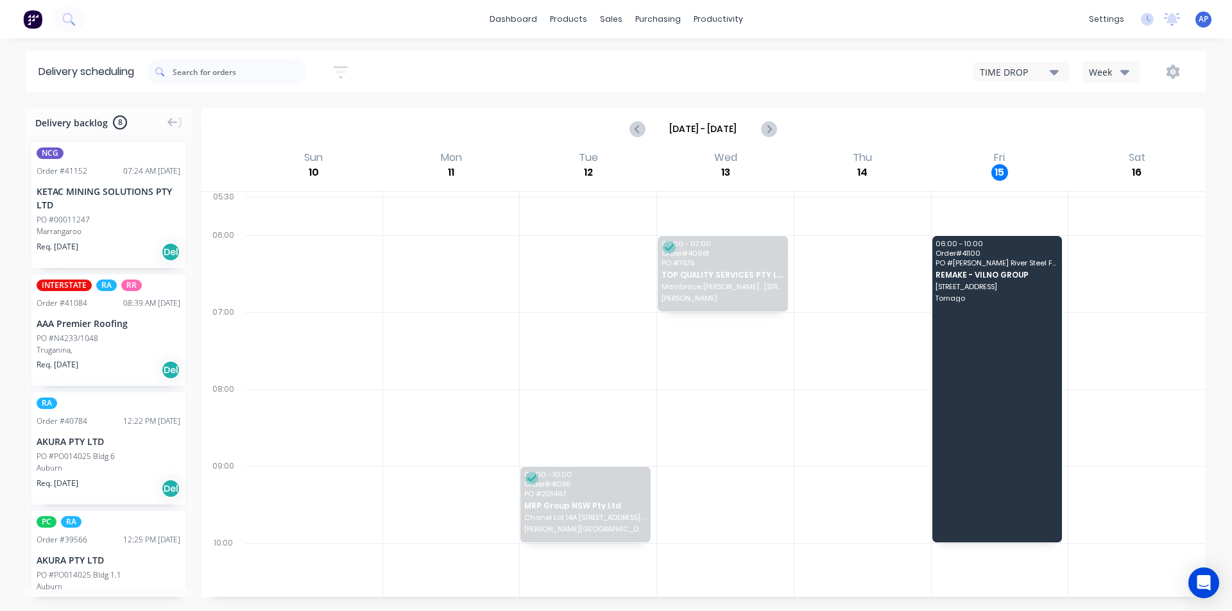
click at [1123, 71] on icon "button" at bounding box center [1124, 72] width 9 height 5
click at [1125, 133] on div "Vehicle" at bounding box center [1145, 132] width 127 height 26
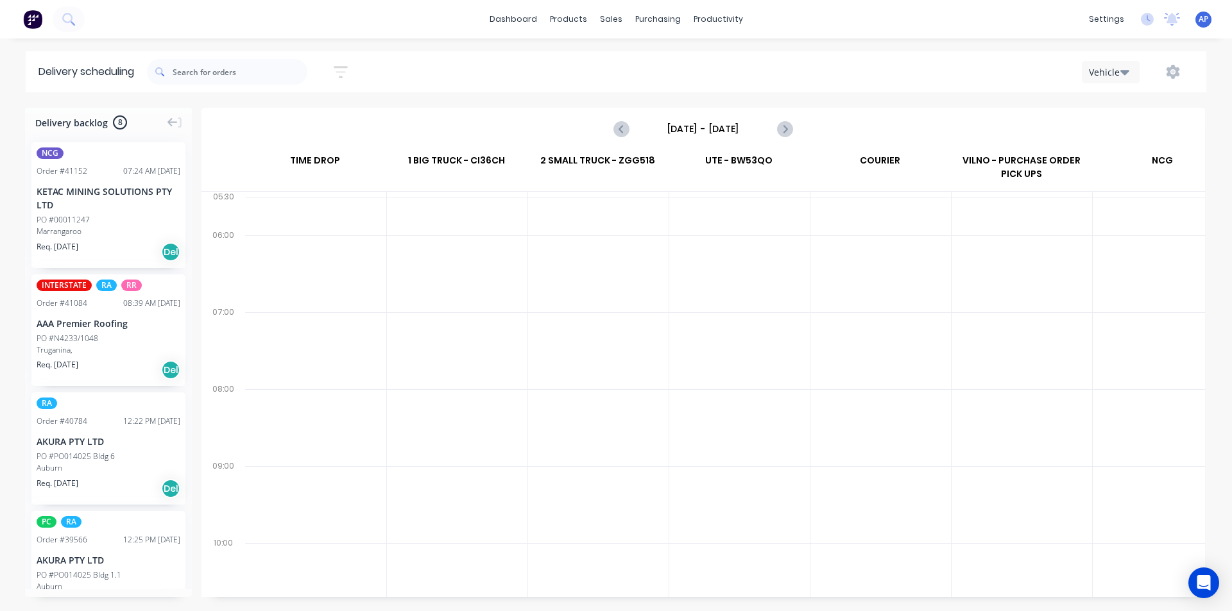
scroll to position [0, 1]
click at [722, 123] on input "Sunday - 10/08/25" at bounding box center [703, 128] width 127 height 19
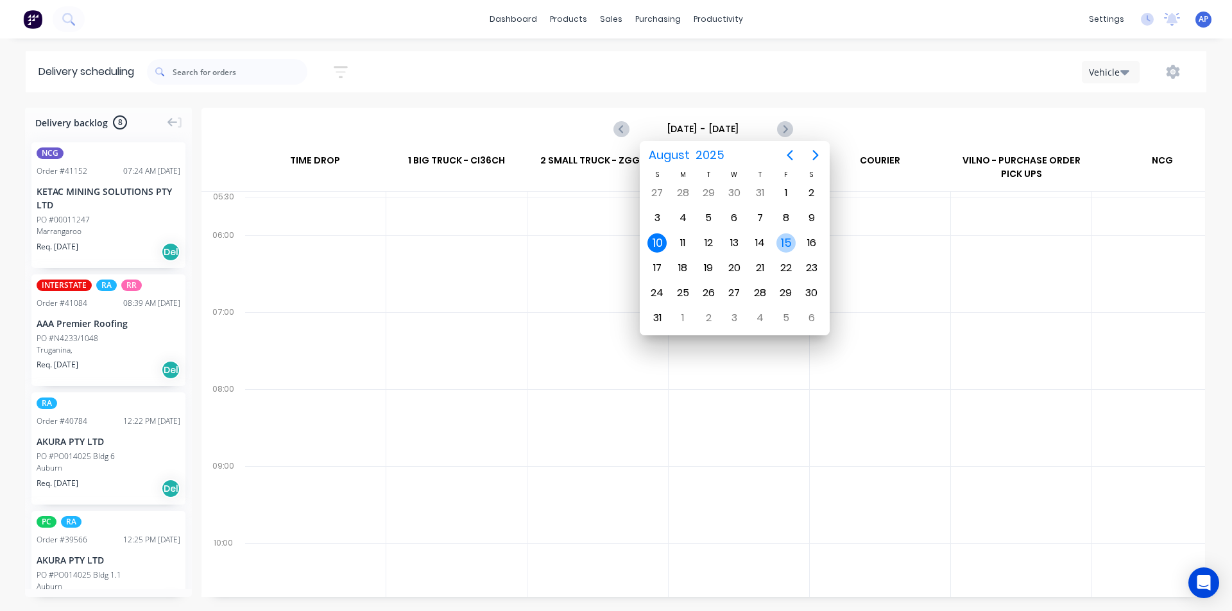
click at [795, 243] on div "15" at bounding box center [786, 243] width 26 height 24
type input "[DATE] - [DATE]"
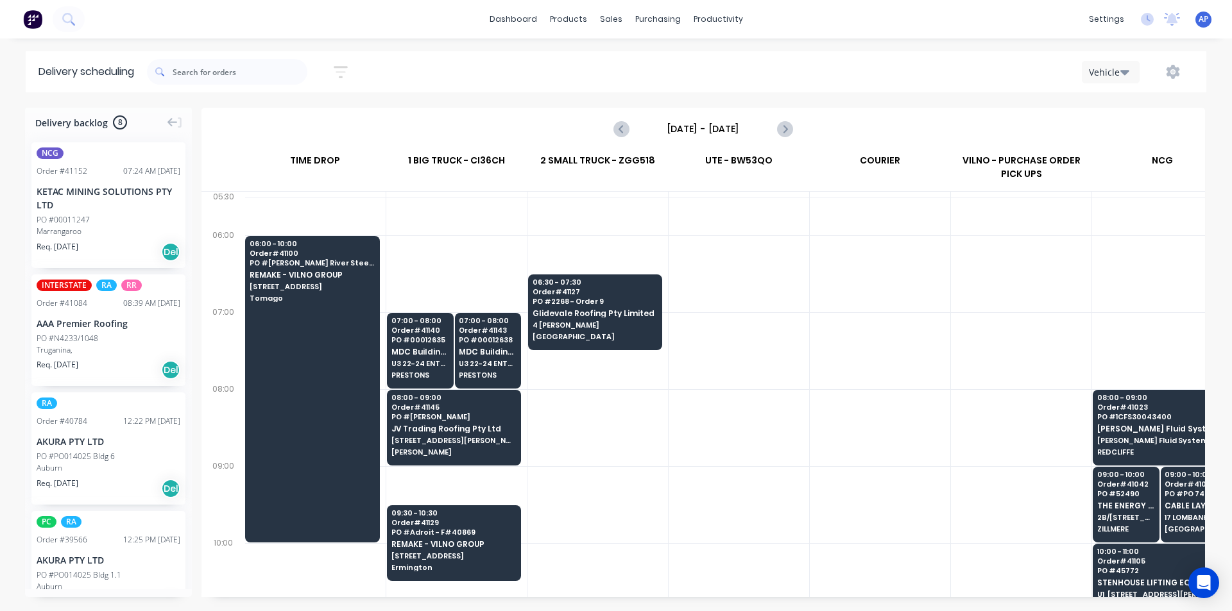
drag, startPoint x: 824, startPoint y: 332, endPoint x: 822, endPoint y: 345, distance: 12.9
click at [824, 332] on div at bounding box center [880, 350] width 140 height 77
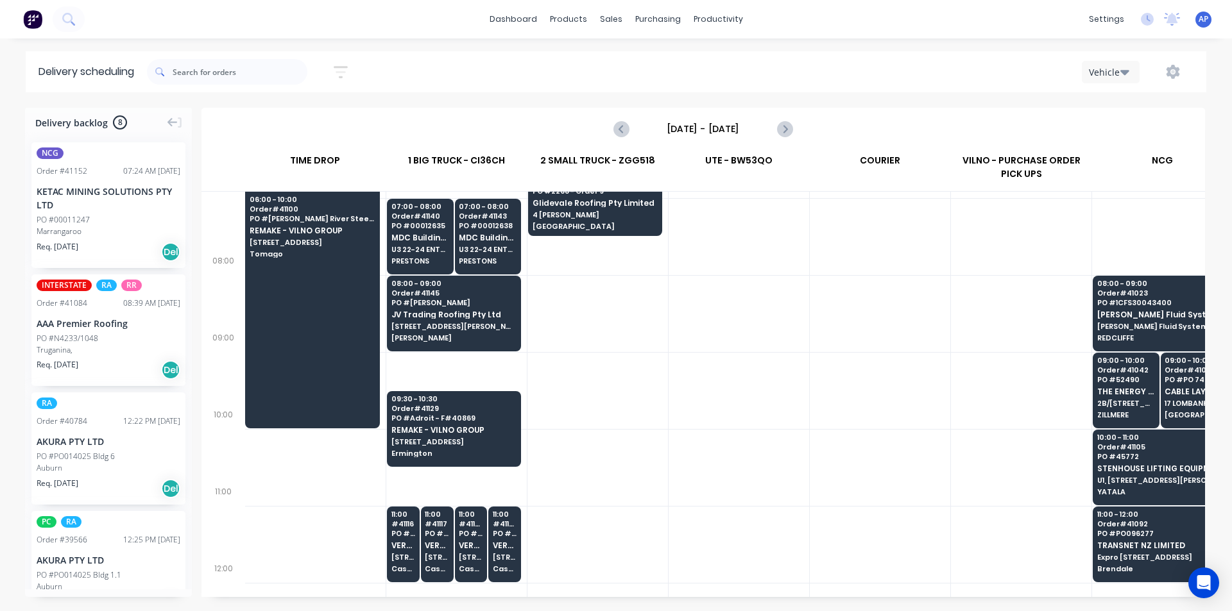
scroll to position [128, 1]
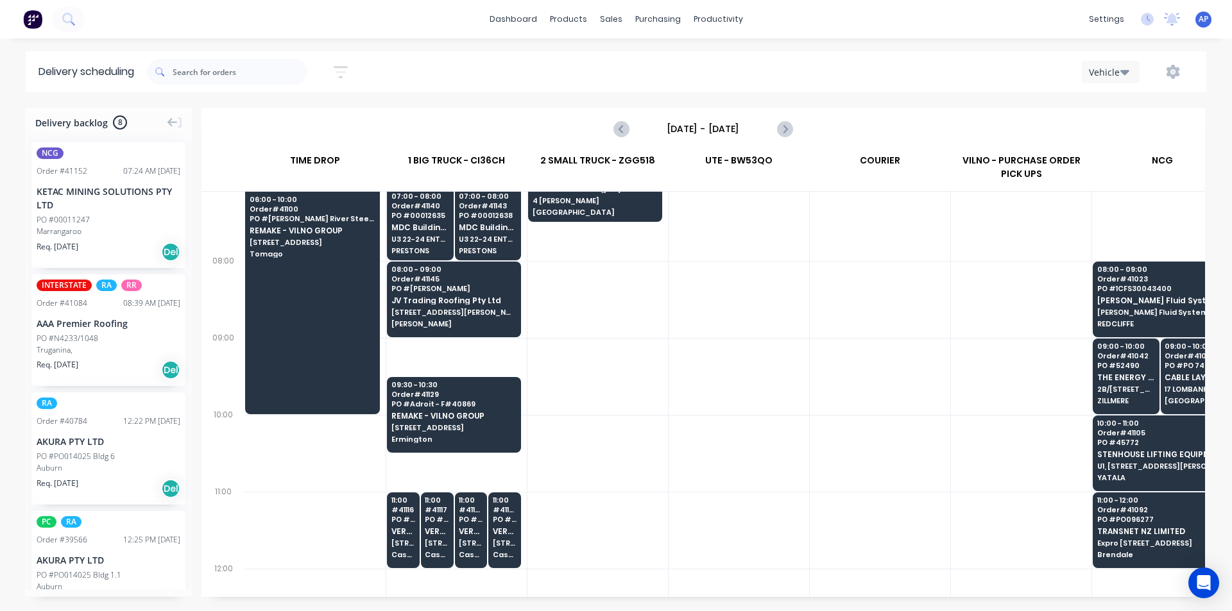
click at [808, 402] on div at bounding box center [738, 376] width 140 height 77
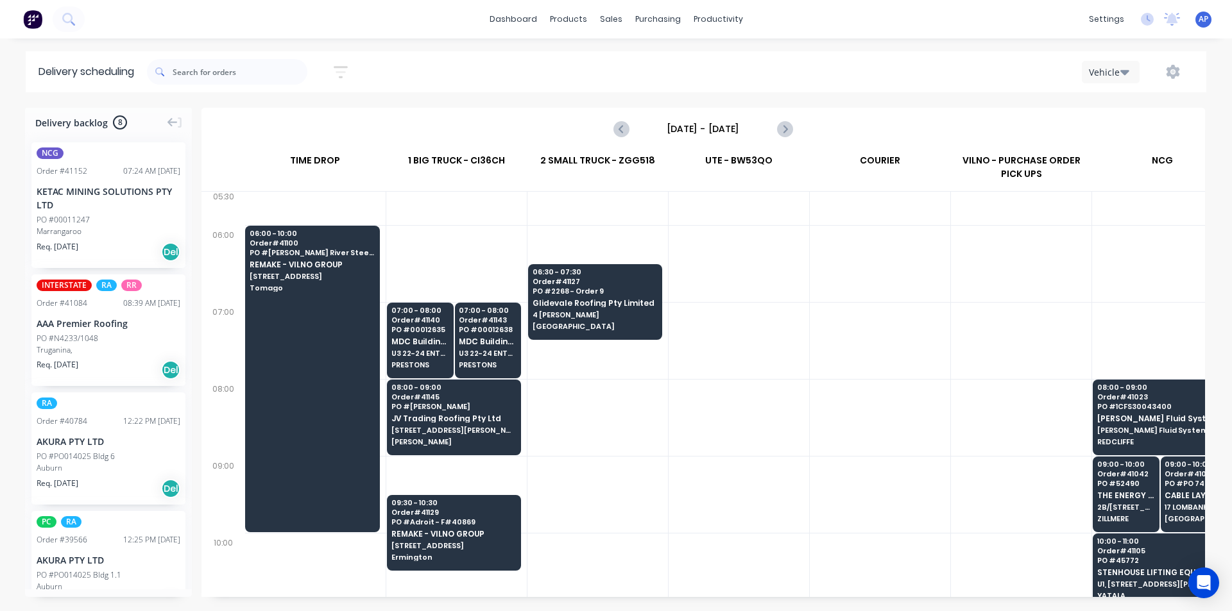
scroll to position [0, 1]
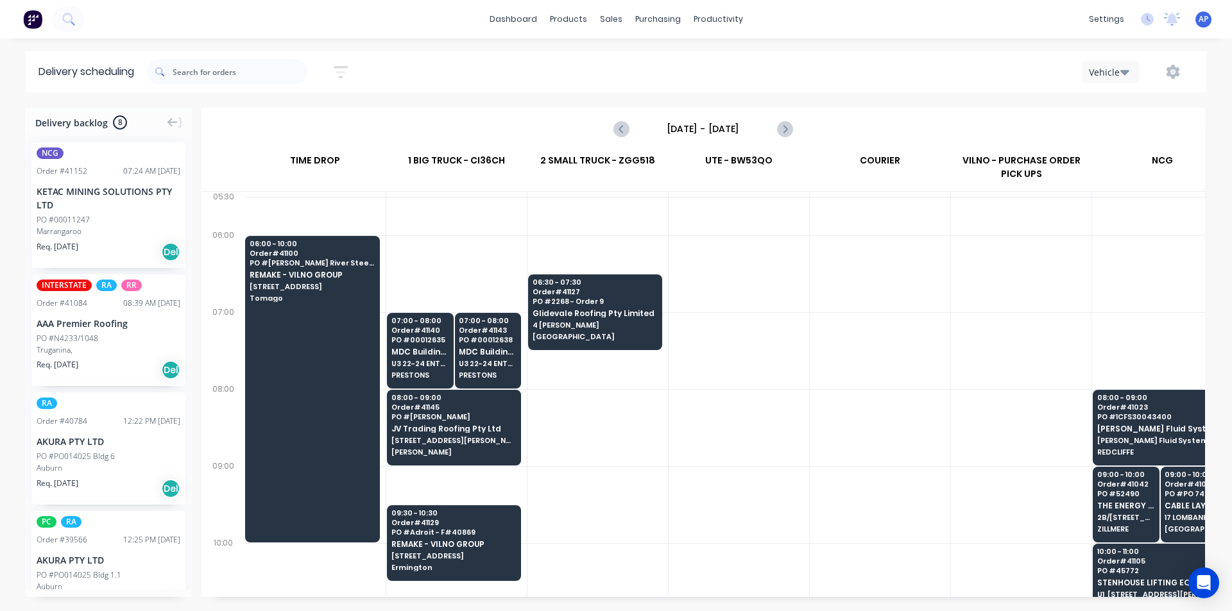
click at [812, 456] on div at bounding box center [880, 427] width 140 height 77
click at [605, 337] on span "[GEOGRAPHIC_DATA]" at bounding box center [594, 337] width 124 height 8
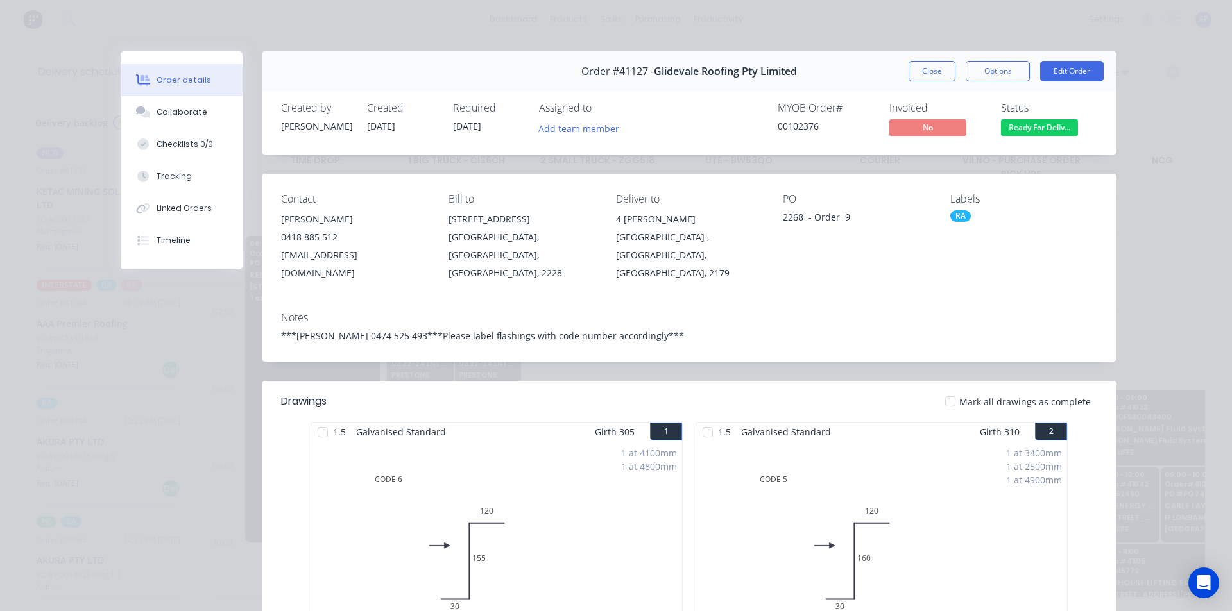
click at [901, 61] on div "Order #41127 - Glidevale Roofing Pty Limited Close Options Edit Order" at bounding box center [689, 71] width 855 height 40
click at [912, 63] on button "Close" at bounding box center [931, 71] width 47 height 21
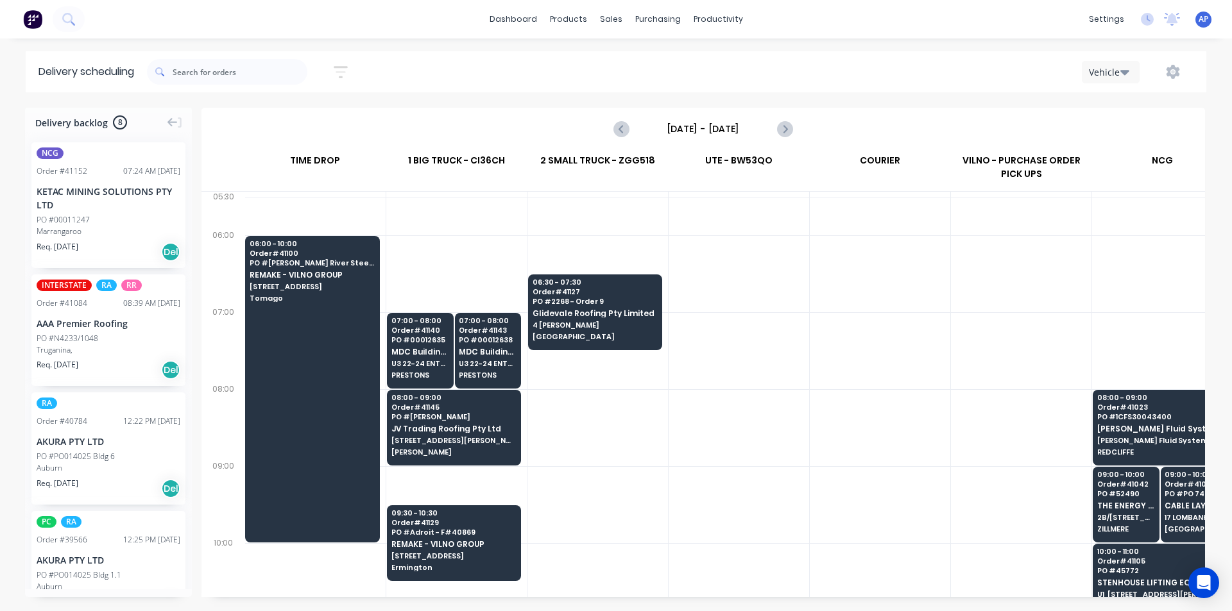
click at [829, 275] on div at bounding box center [880, 273] width 140 height 77
click at [683, 352] on div at bounding box center [738, 350] width 140 height 77
click at [763, 389] on div at bounding box center [738, 350] width 140 height 77
click at [917, 400] on div at bounding box center [880, 427] width 140 height 77
click at [874, 422] on div at bounding box center [880, 427] width 140 height 77
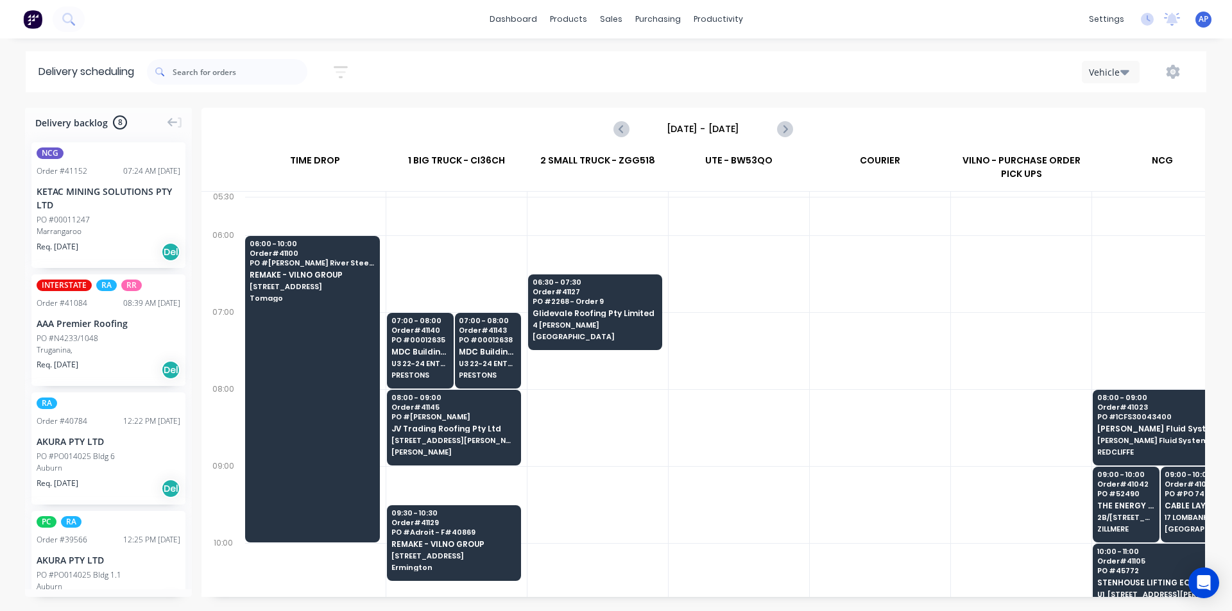
drag, startPoint x: 803, startPoint y: 435, endPoint x: 796, endPoint y: 446, distance: 13.0
click at [797, 446] on div at bounding box center [738, 427] width 140 height 77
